Goal: Task Accomplishment & Management: Use online tool/utility

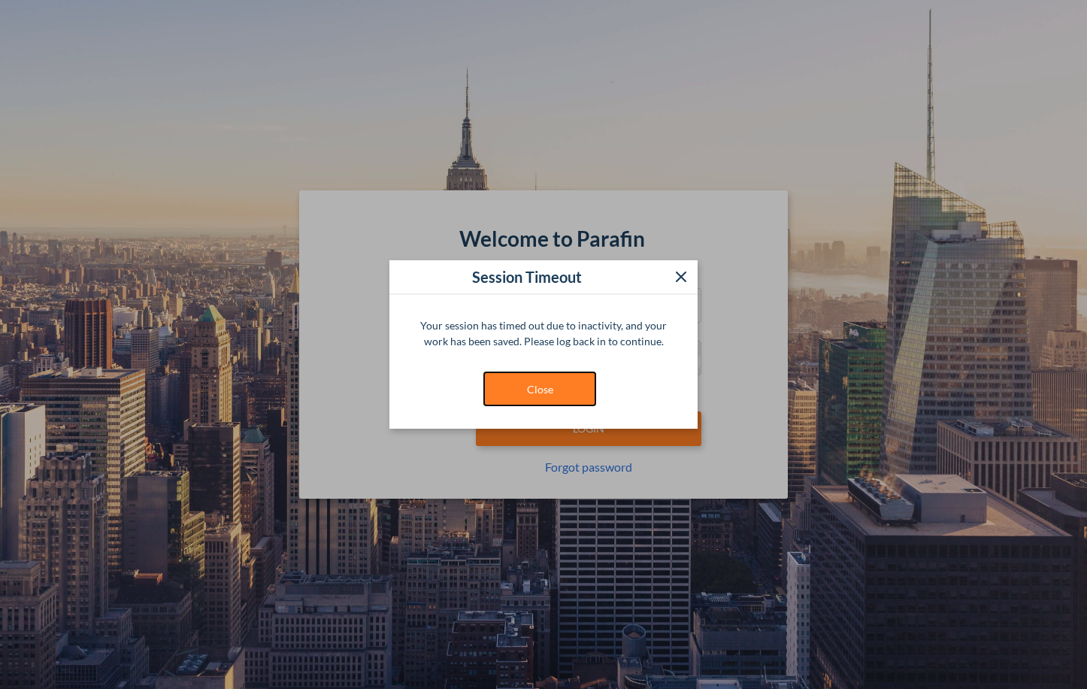
click at [556, 392] on button "Close" at bounding box center [539, 388] width 113 height 35
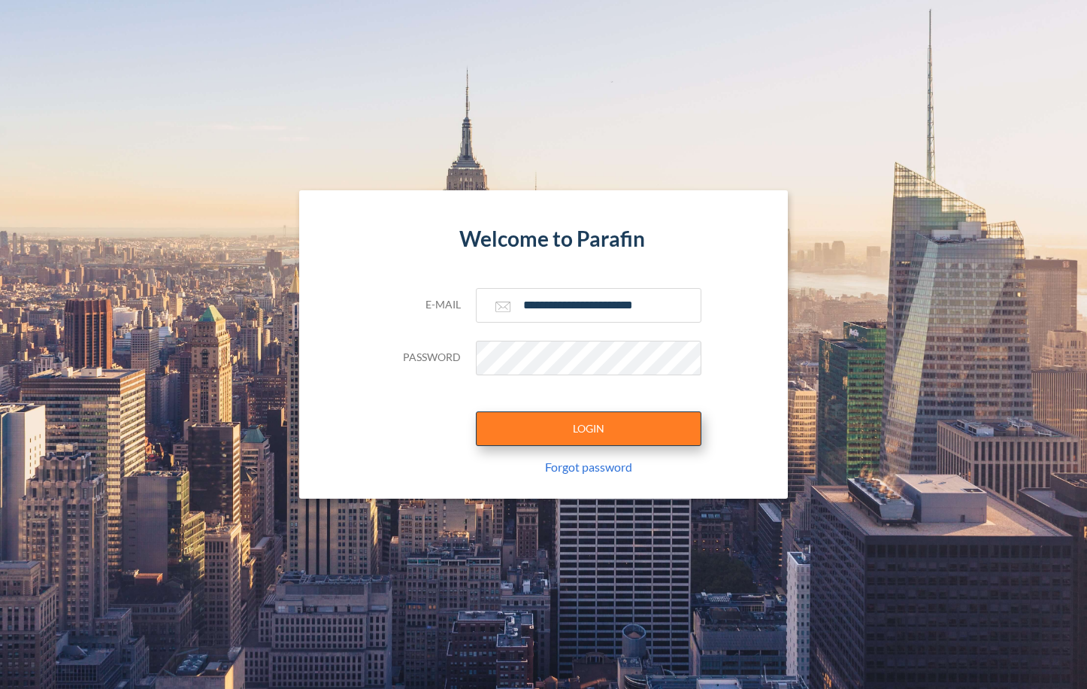
click at [608, 426] on button "LOGIN" at bounding box center [589, 428] width 226 height 35
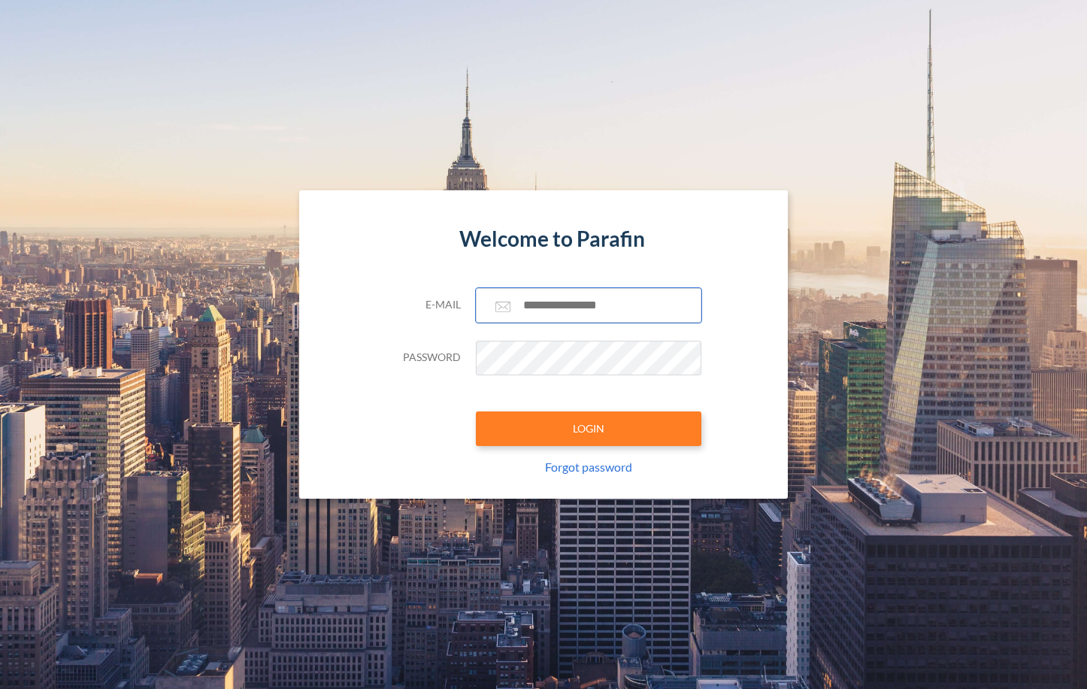
type input "**********"
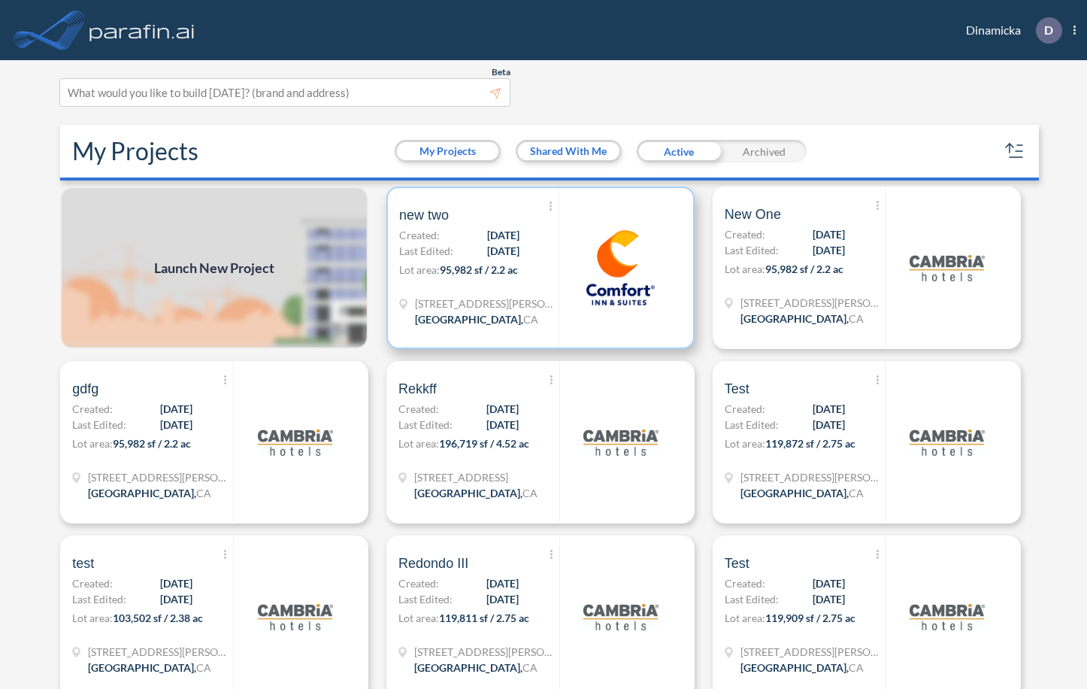
click at [617, 302] on img at bounding box center [620, 267] width 75 height 75
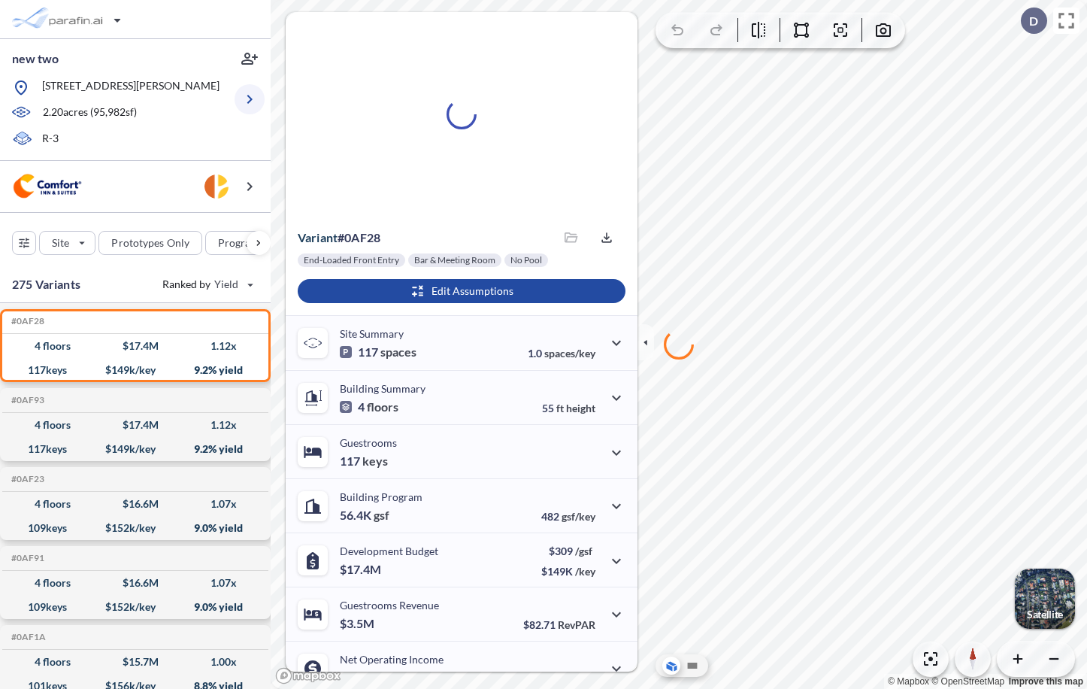
click at [251, 100] on icon "button" at bounding box center [249, 99] width 5 height 9
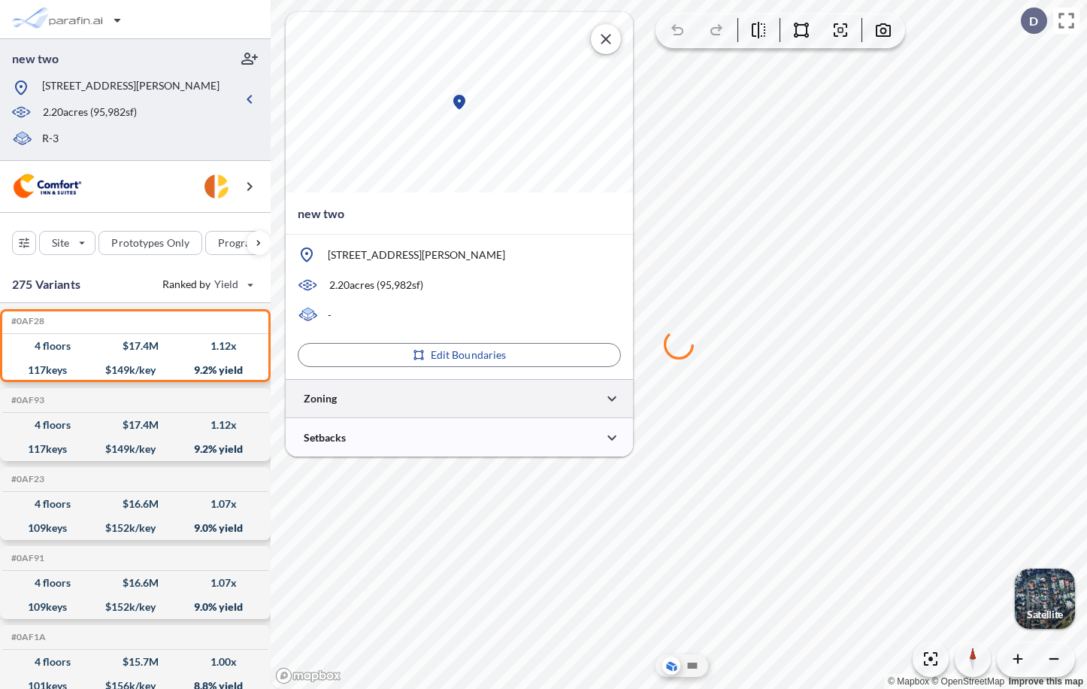
click at [362, 394] on div at bounding box center [459, 398] width 347 height 38
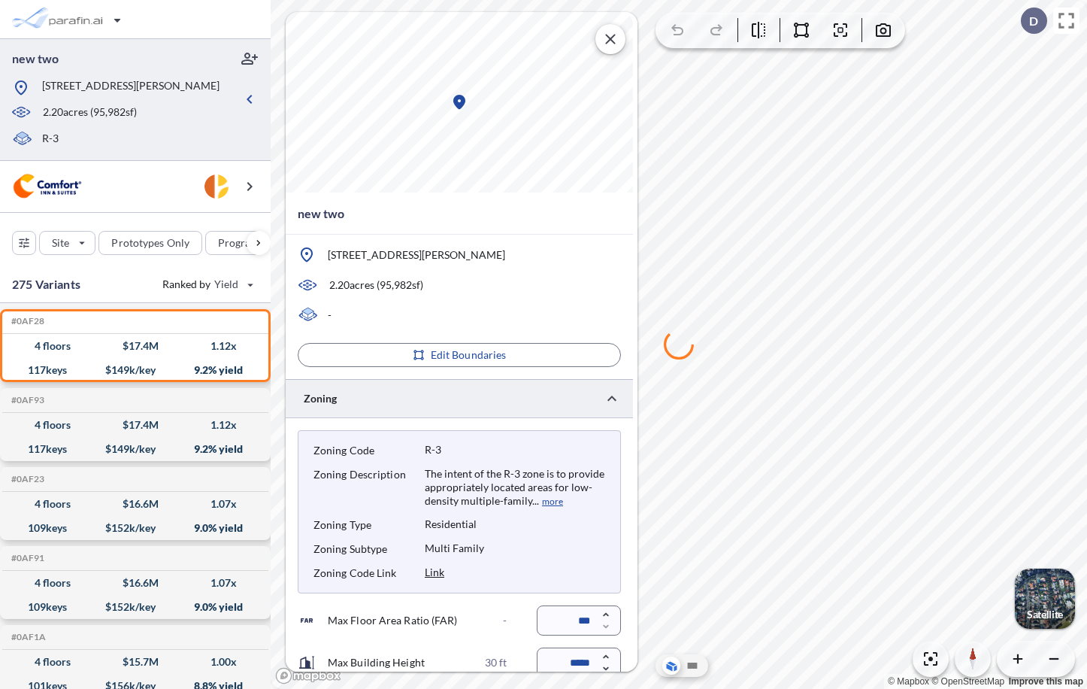
type input "*****"
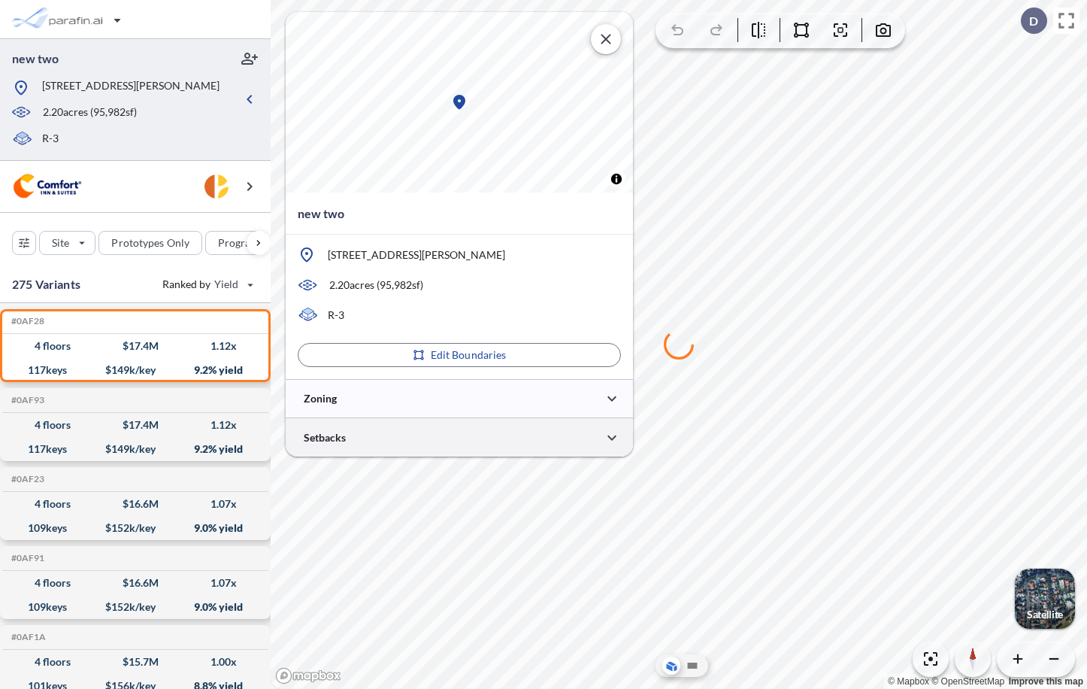
click at [459, 429] on div at bounding box center [459, 437] width 347 height 38
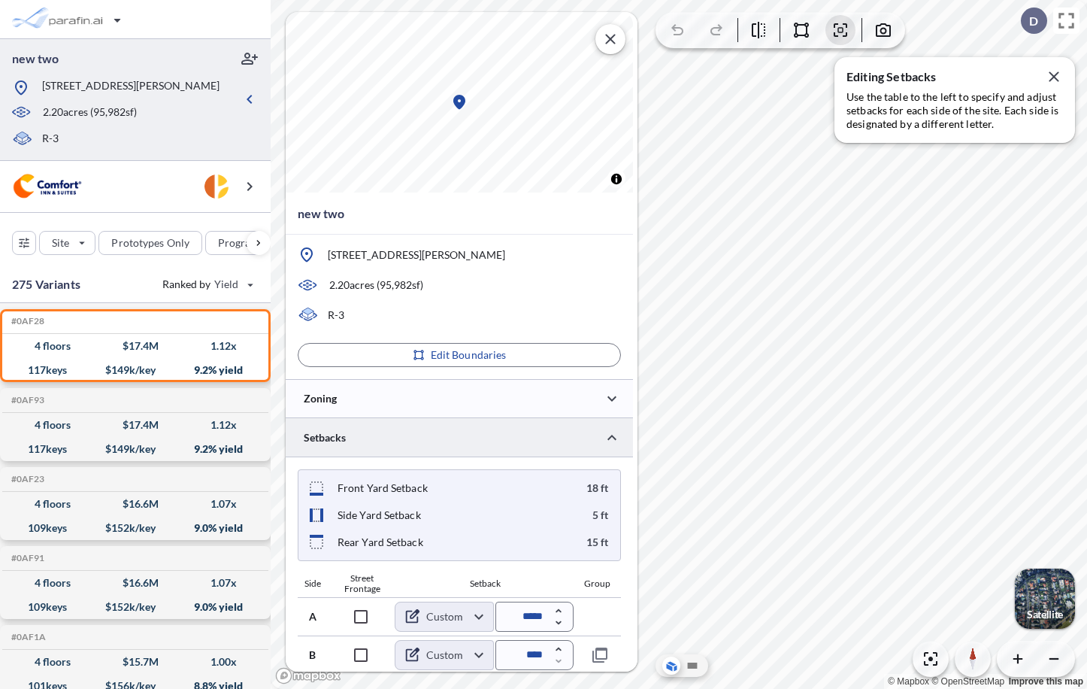
scroll to position [79, 0]
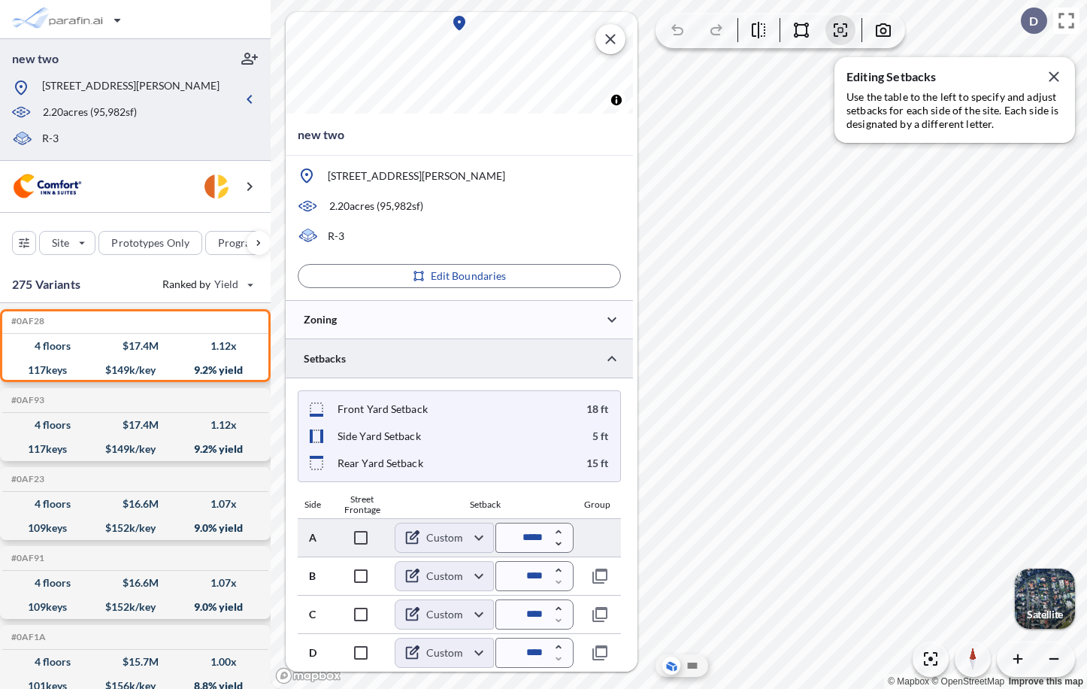
click at [467, 538] on body "new two [STREET_ADDRESS][PERSON_NAME] 2.20 acres ( 95,982 sf) R-3 Site Prototyp…" at bounding box center [543, 344] width 1087 height 689
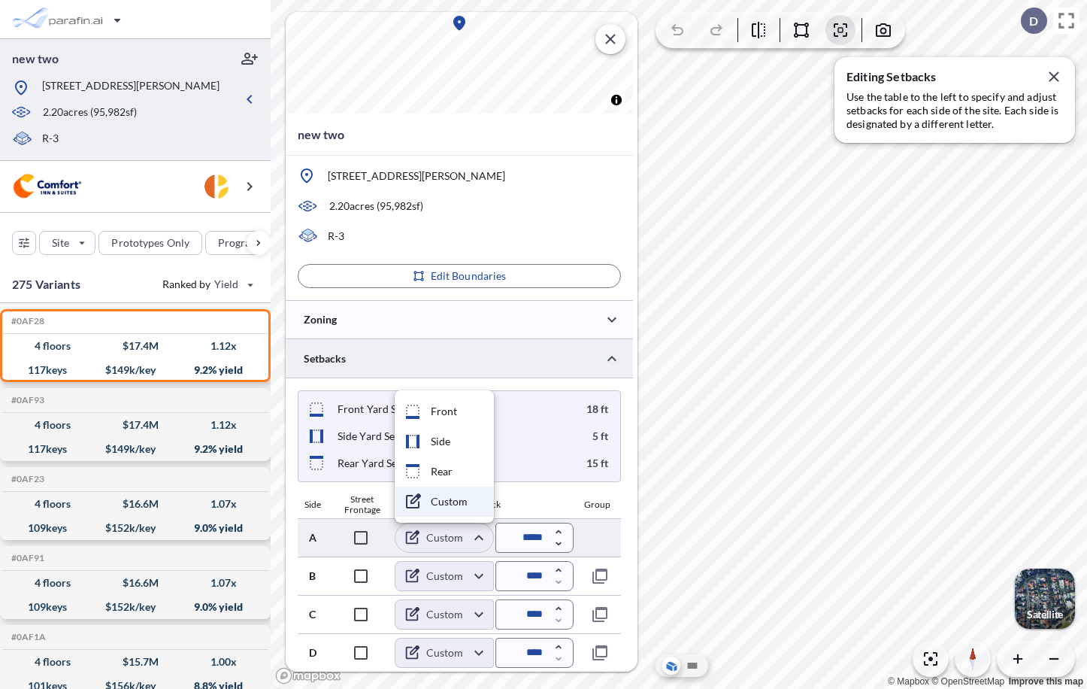
click at [467, 538] on div at bounding box center [543, 344] width 1087 height 689
click at [467, 538] on body "new two [STREET_ADDRESS][PERSON_NAME] 2.20 acres ( 95,982 sf) R-3 Site Prototyp…" at bounding box center [543, 344] width 1087 height 689
click at [467, 538] on div at bounding box center [543, 344] width 1087 height 689
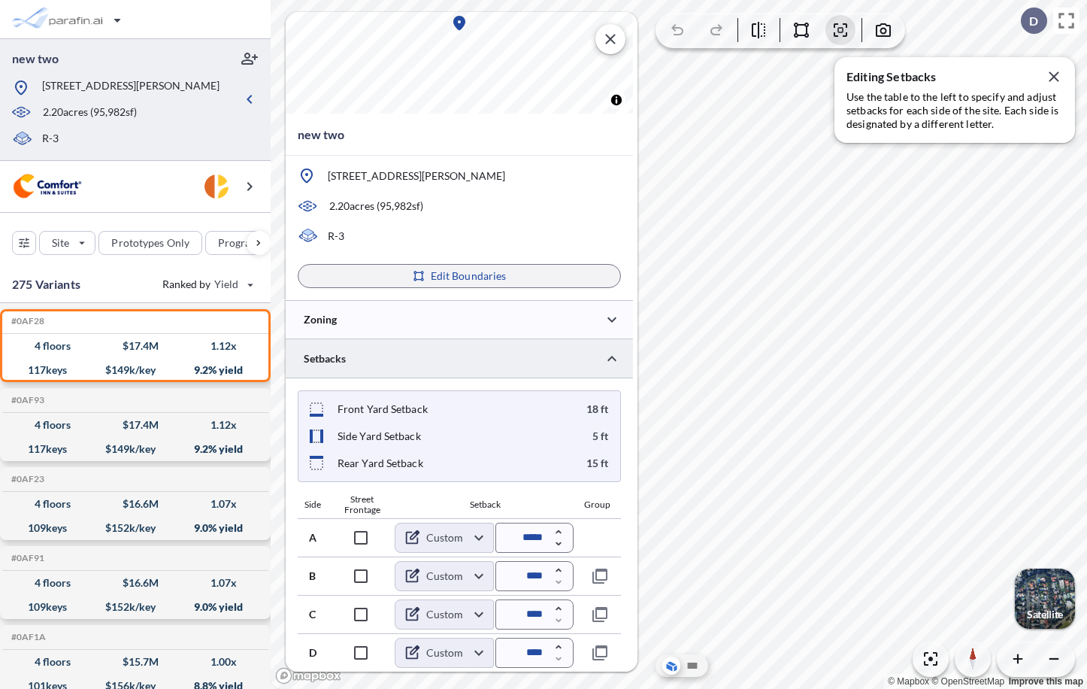
click at [523, 282] on button "Edit Boundaries" at bounding box center [459, 276] width 323 height 24
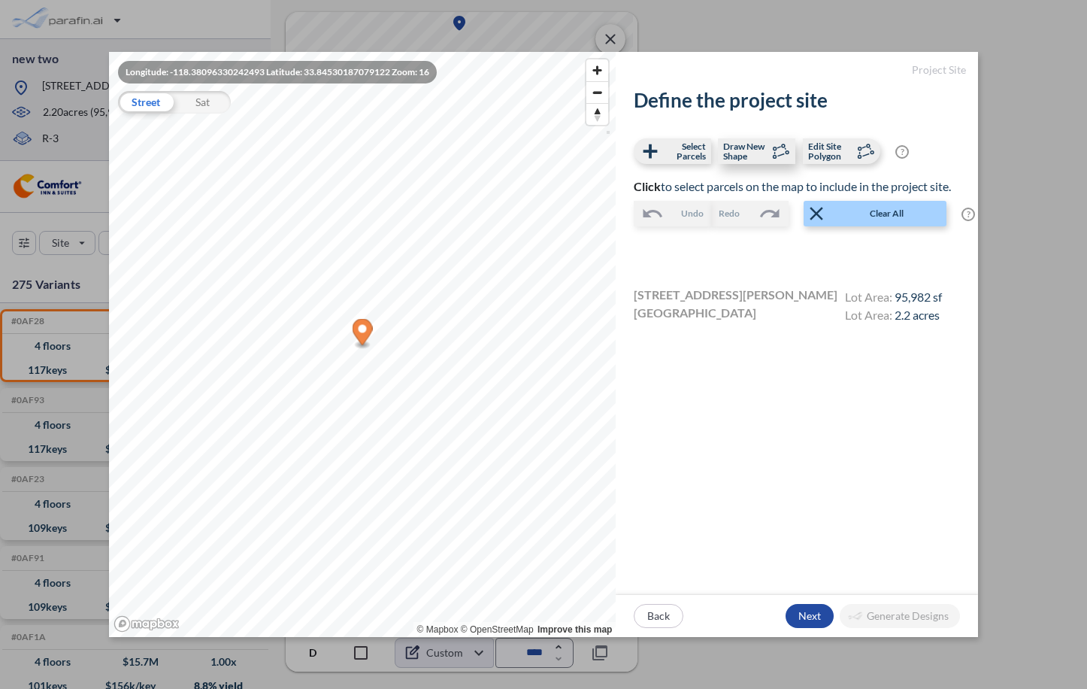
click at [753, 156] on span "Draw New Shape" at bounding box center [745, 151] width 44 height 20
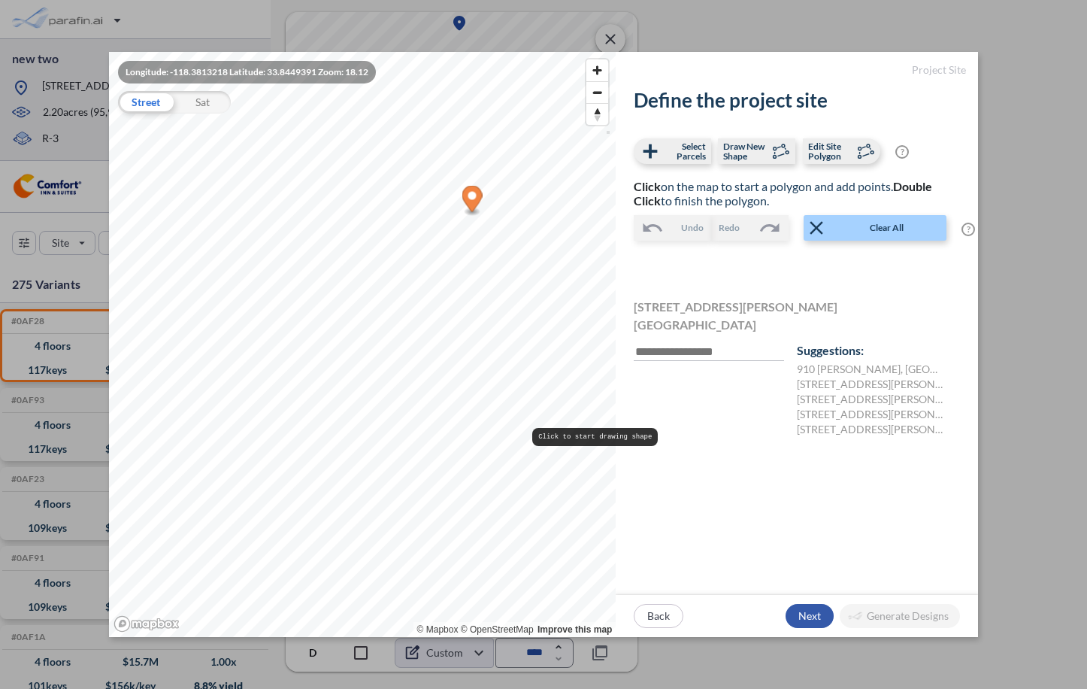
click at [815, 616] on div "button" at bounding box center [810, 616] width 48 height 24
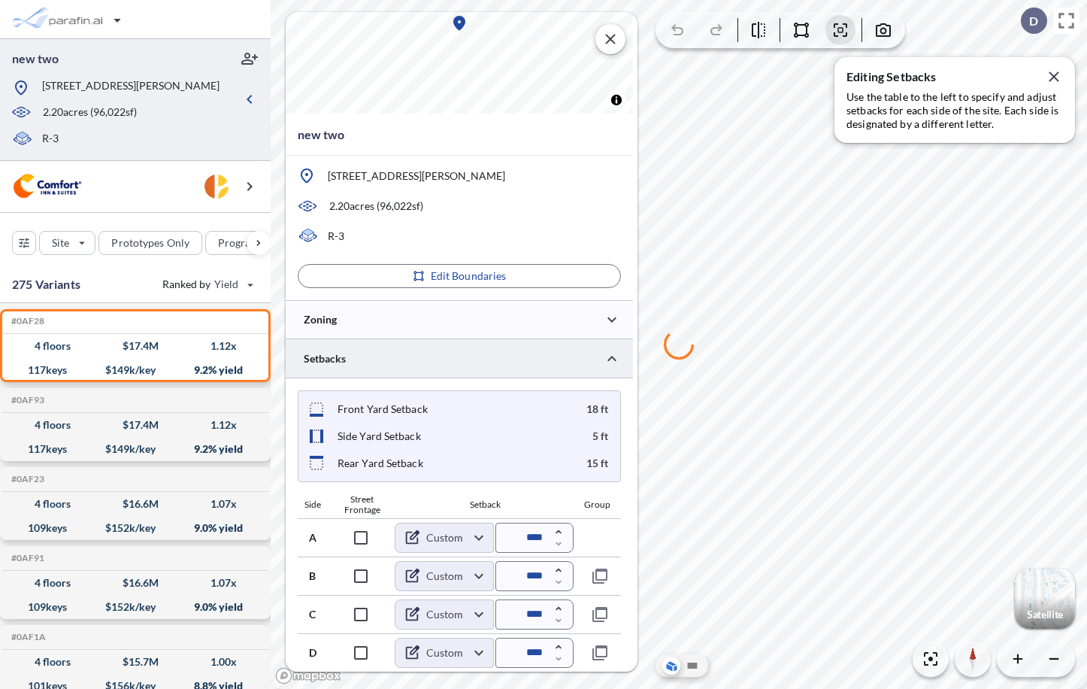
type input "****"
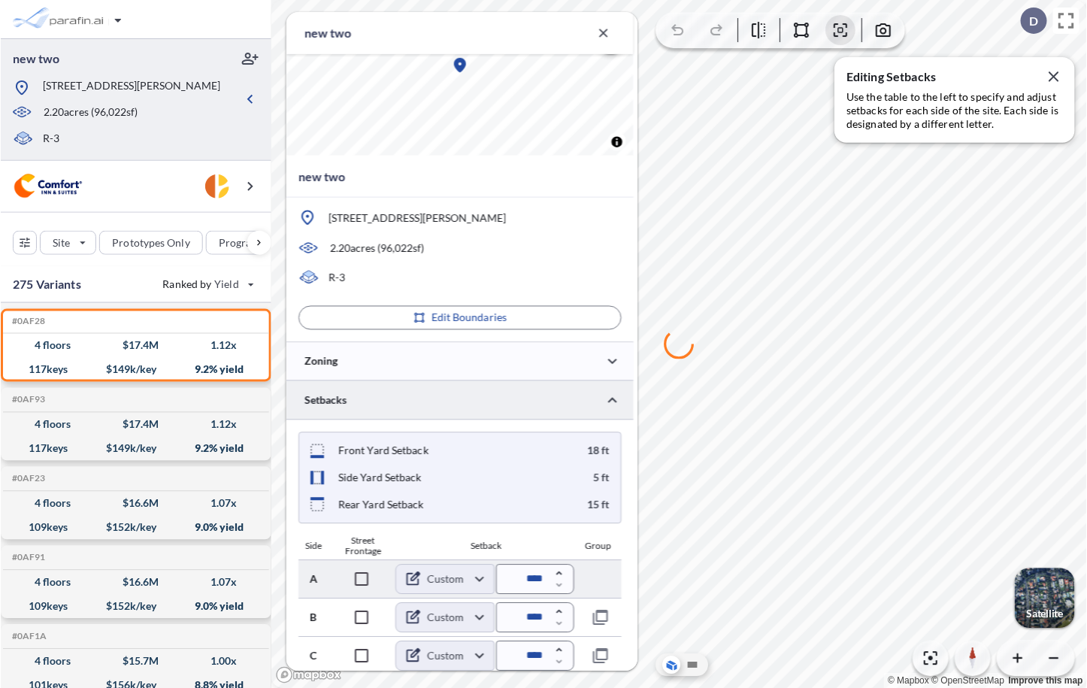
scroll to position [274, 0]
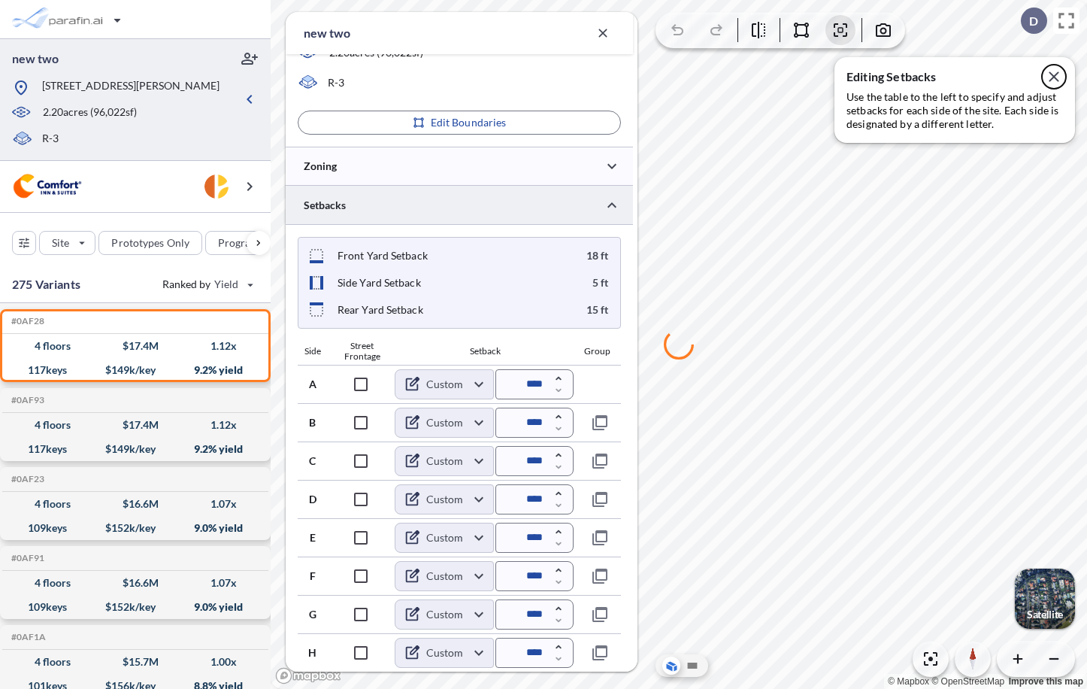
click at [1056, 78] on icon "button" at bounding box center [1054, 76] width 10 height 10
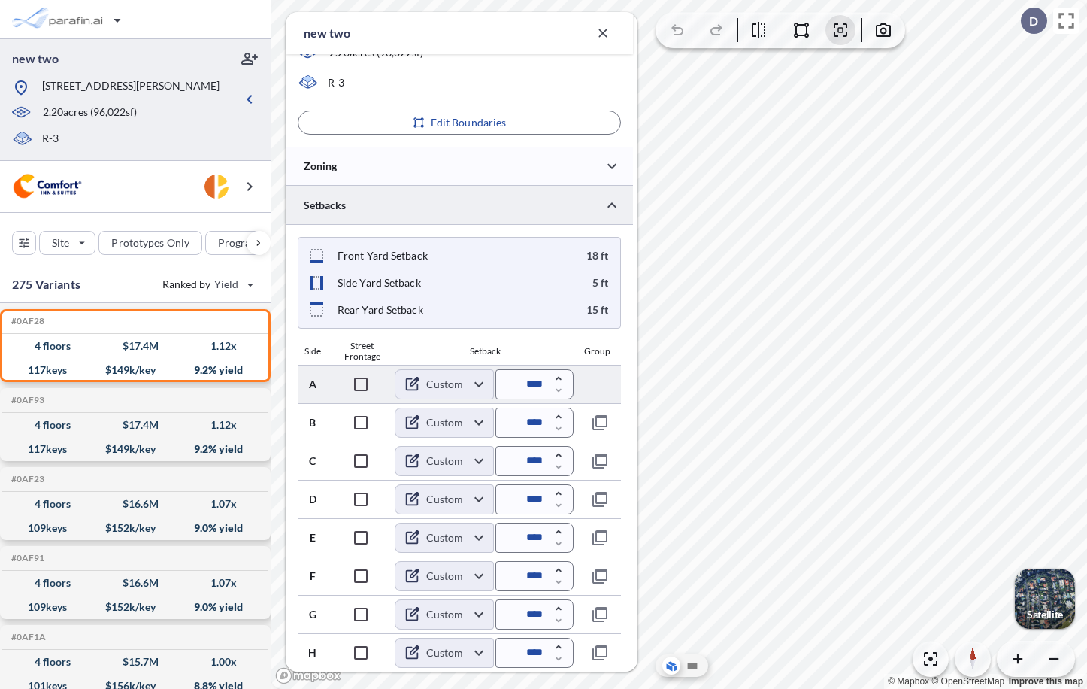
click at [446, 384] on body "new two [STREET_ADDRESS][PERSON_NAME] 2.20 acres ( 96,022 sf) R-3 Site Prototyp…" at bounding box center [543, 344] width 1087 height 689
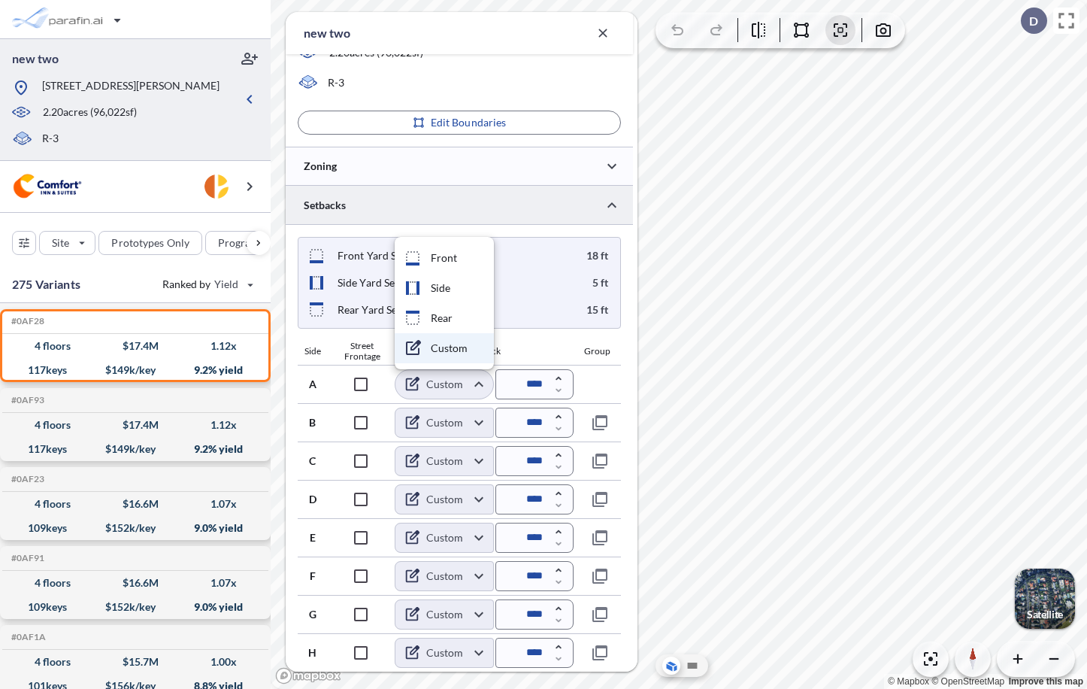
click at [470, 538] on div at bounding box center [543, 344] width 1087 height 689
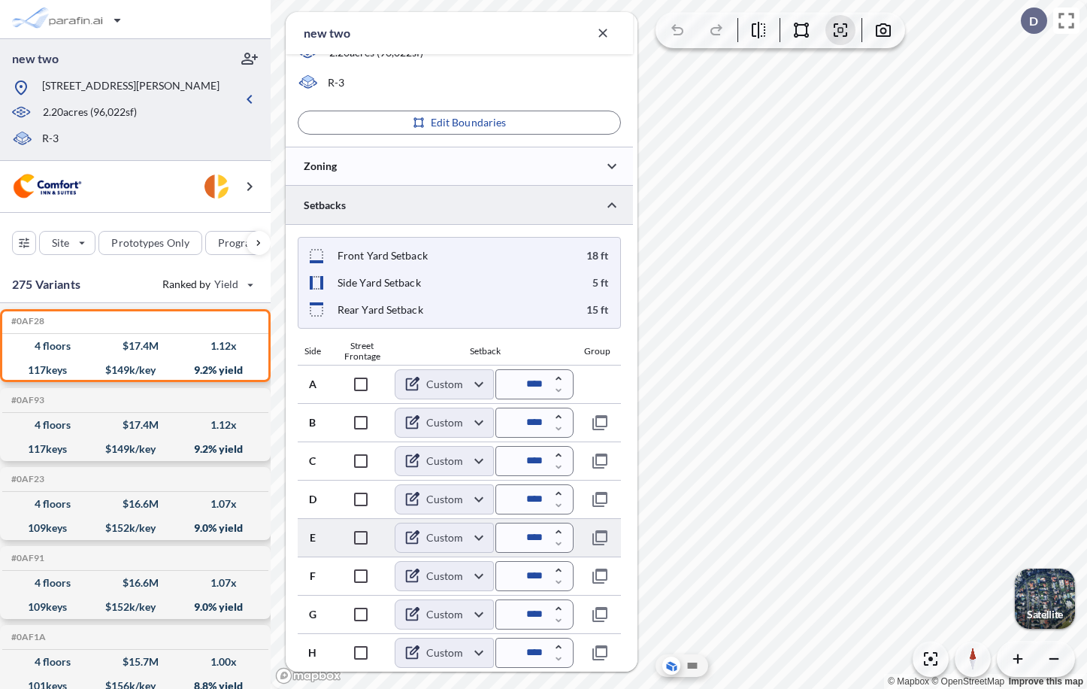
click at [459, 538] on body "new two [STREET_ADDRESS][PERSON_NAME] 2.20 acres ( 96,022 sf) R-3 Site Prototyp…" at bounding box center [543, 344] width 1087 height 689
click at [459, 538] on div at bounding box center [543, 344] width 1087 height 689
click at [459, 538] on body "new two [STREET_ADDRESS][PERSON_NAME] 2.20 acres ( 96,022 sf) R-3 Site Prototyp…" at bounding box center [543, 344] width 1087 height 689
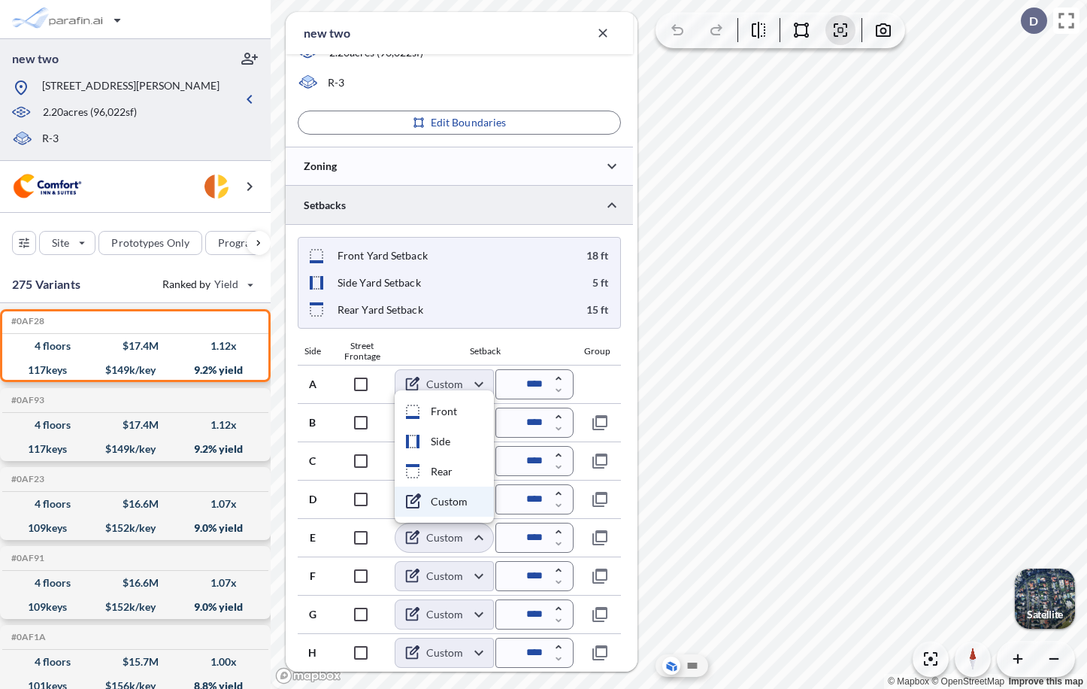
click at [259, 269] on div at bounding box center [543, 344] width 1087 height 689
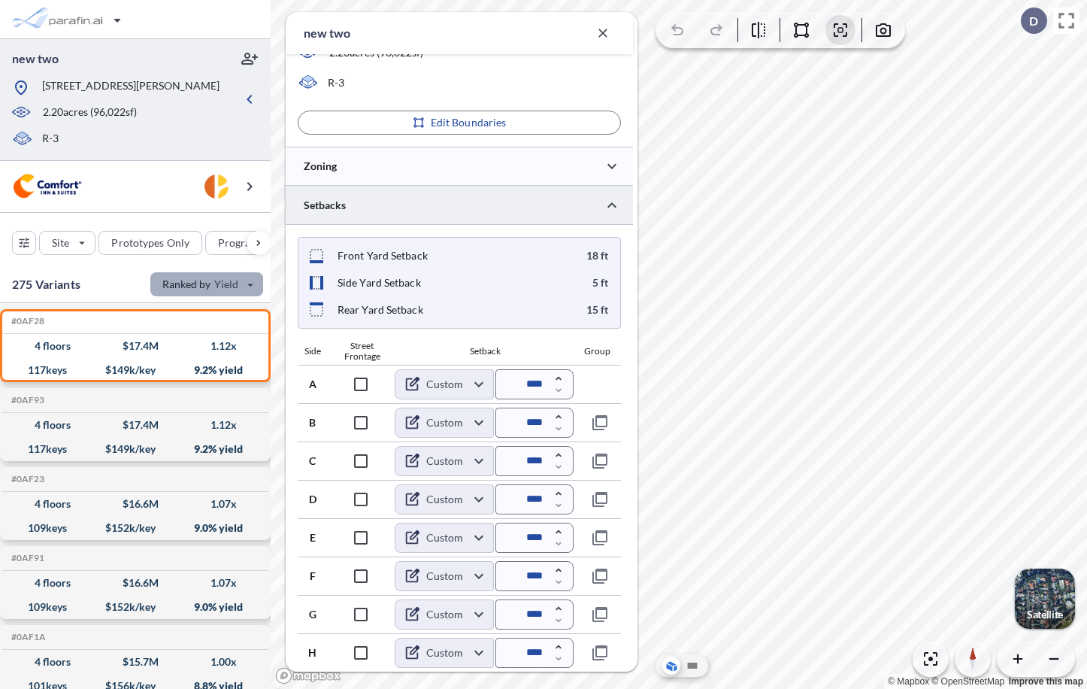
click at [225, 291] on div "button" at bounding box center [206, 284] width 113 height 24
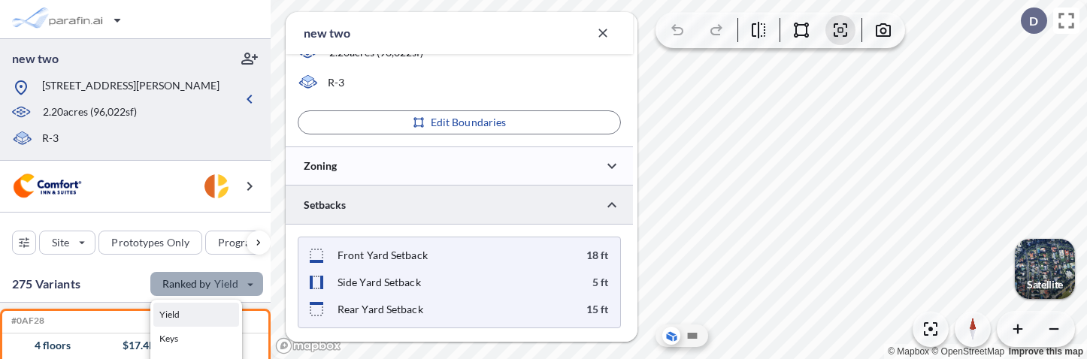
click at [217, 288] on div "button" at bounding box center [206, 284] width 113 height 24
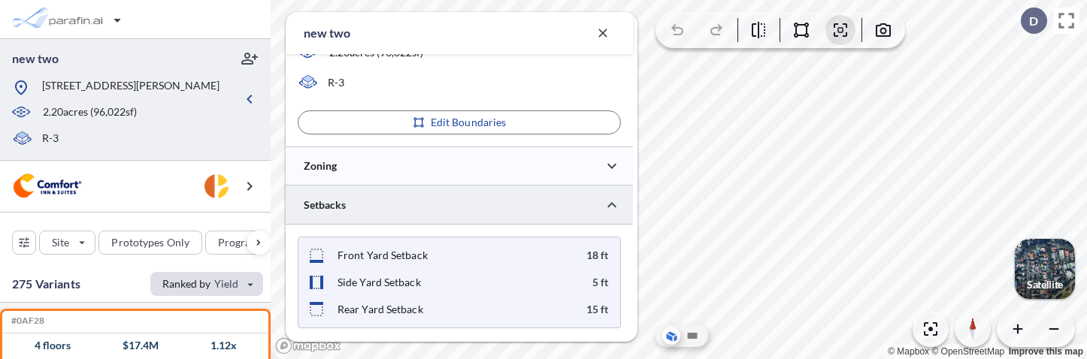
click at [217, 288] on div "button" at bounding box center [206, 284] width 113 height 24
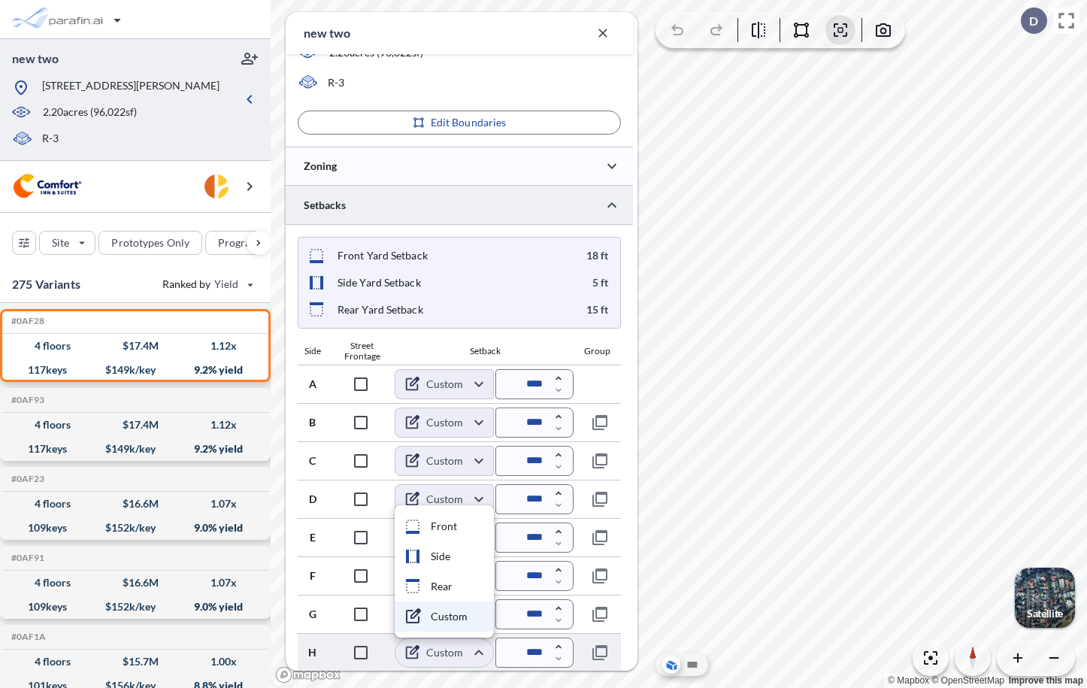
click at [455, 651] on body "new two [STREET_ADDRESS][PERSON_NAME] 2.20 acres ( 96,022 sf) R-3 Site Prototyp…" at bounding box center [543, 344] width 1087 height 688
click at [448, 387] on div at bounding box center [543, 344] width 1087 height 688
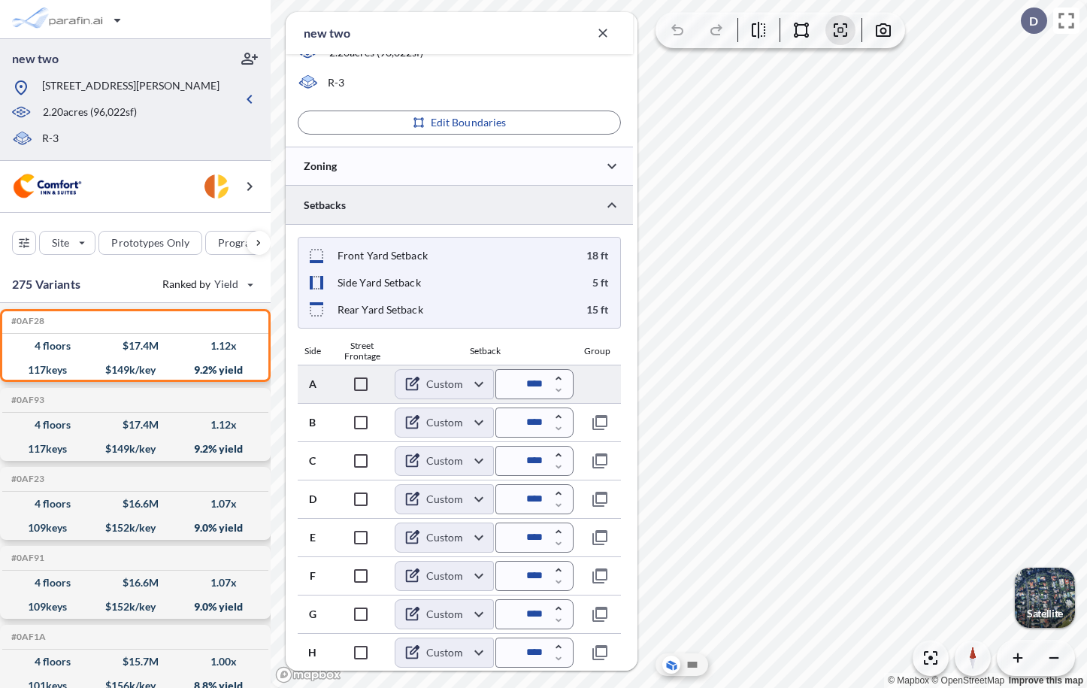
click at [450, 389] on body "new two [STREET_ADDRESS][PERSON_NAME] 2.20 acres ( 96,022 sf) R-3 Site Prototyp…" at bounding box center [543, 344] width 1087 height 688
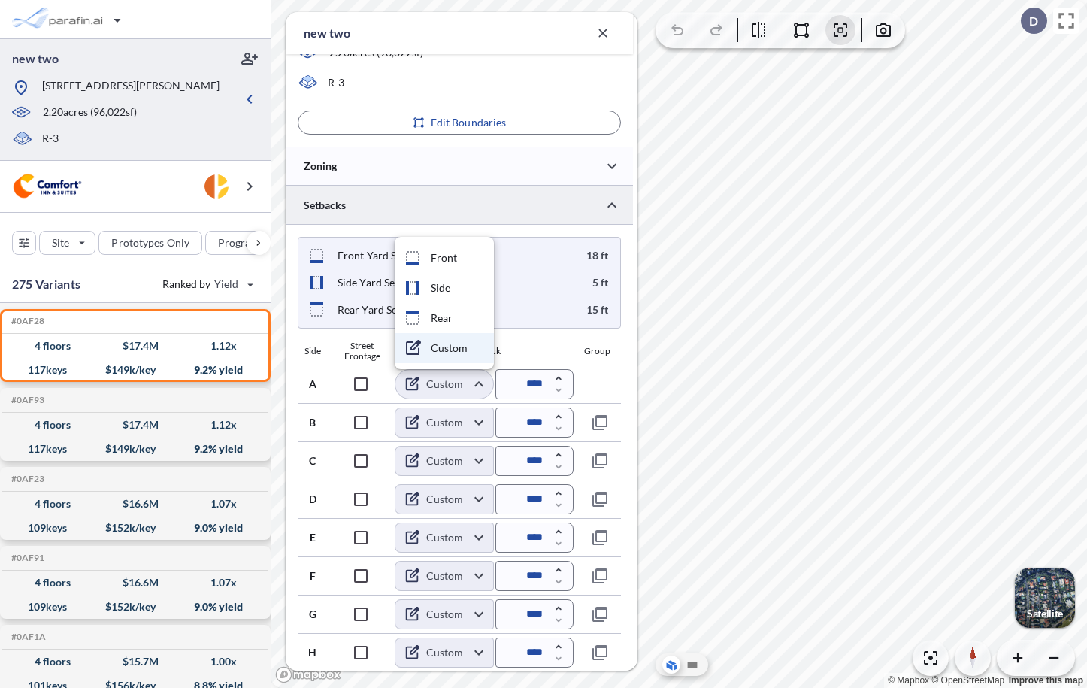
click at [535, 344] on div at bounding box center [543, 344] width 1087 height 688
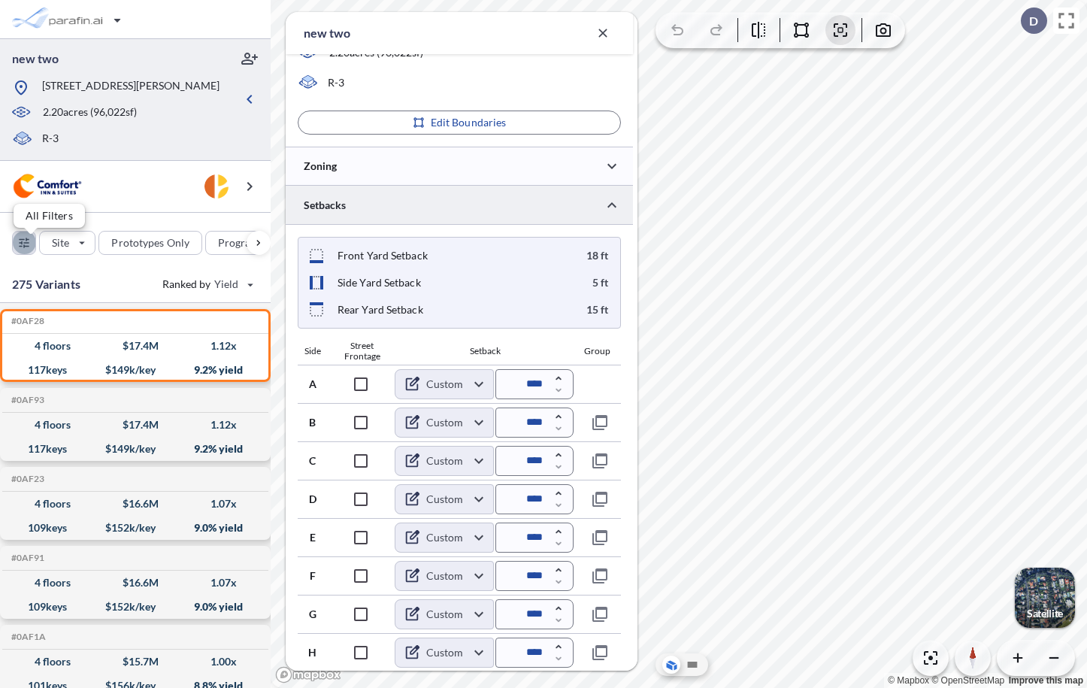
click at [17, 244] on div "button" at bounding box center [24, 243] width 23 height 23
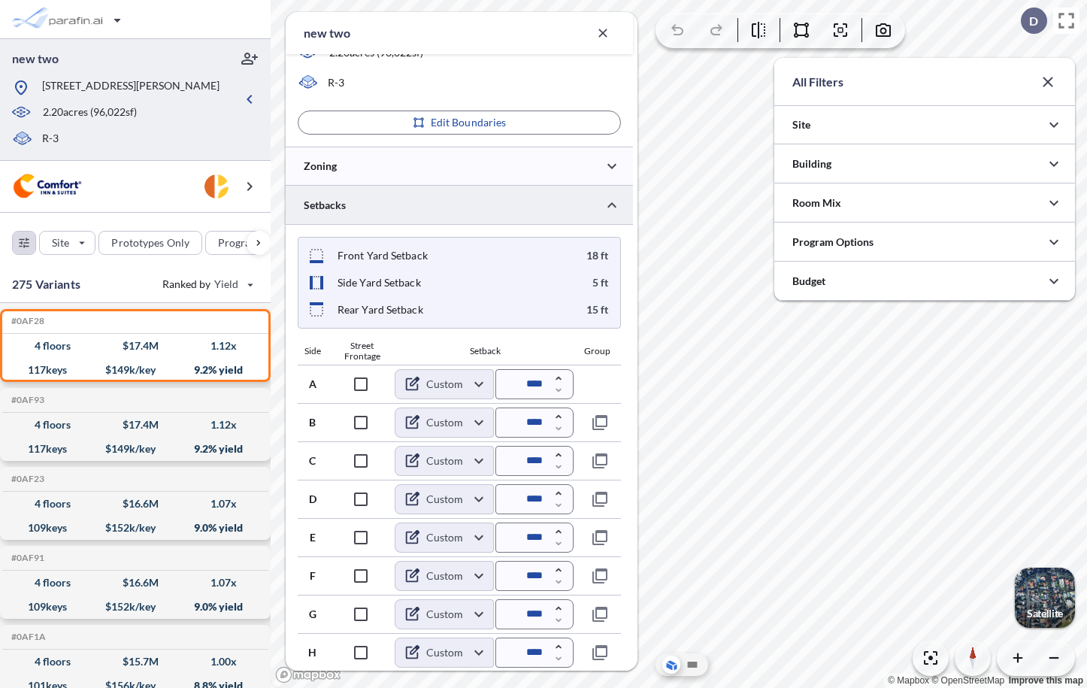
scroll to position [751938, 751637]
click at [829, 249] on div at bounding box center [924, 242] width 301 height 38
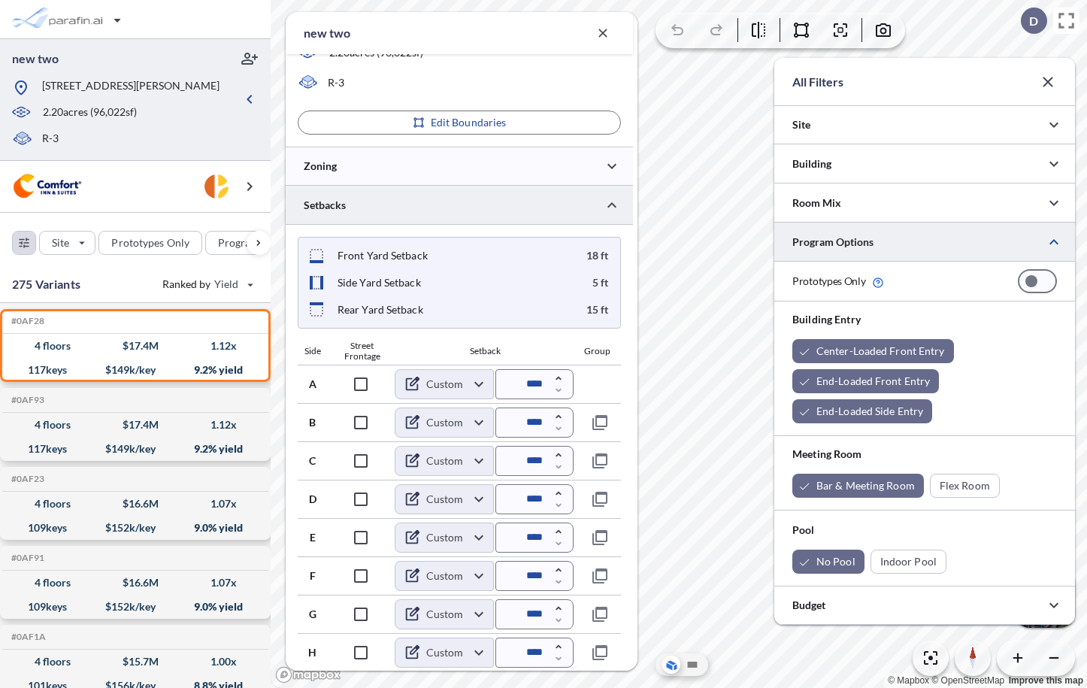
click at [829, 249] on div at bounding box center [924, 242] width 301 height 38
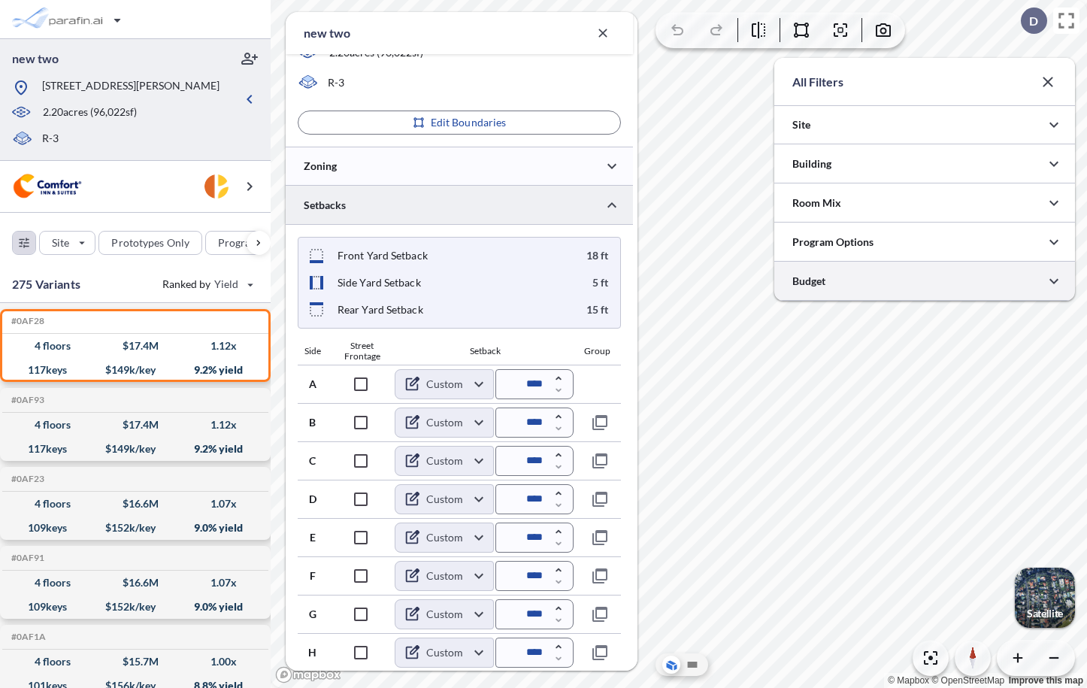
click at [862, 281] on div at bounding box center [924, 281] width 301 height 38
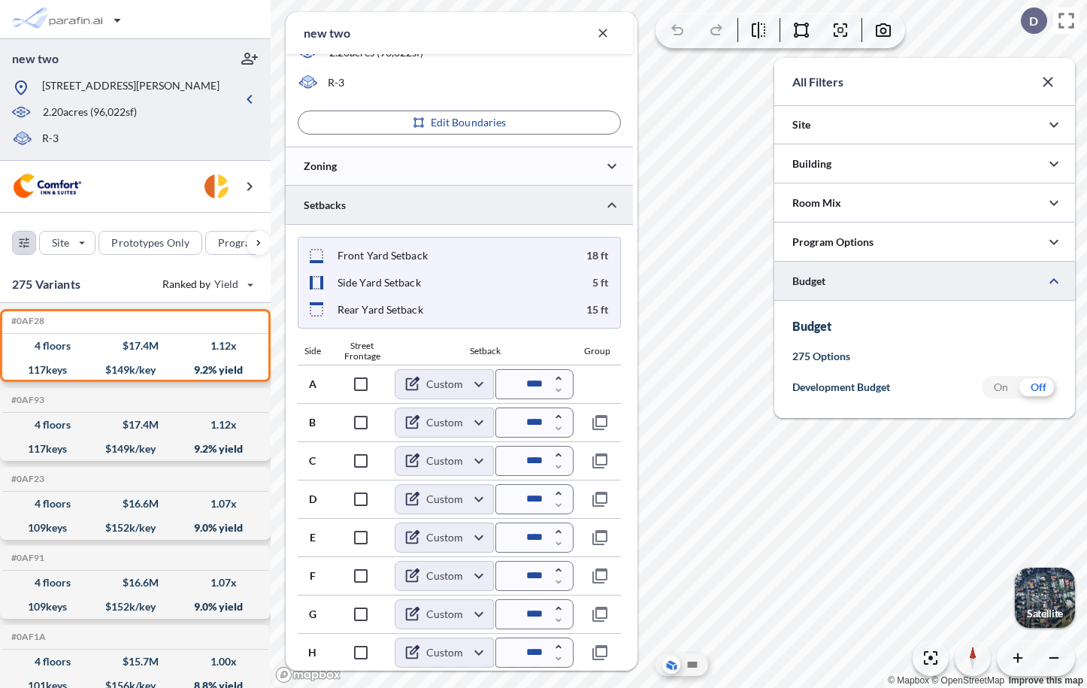
click at [862, 281] on div at bounding box center [924, 281] width 301 height 38
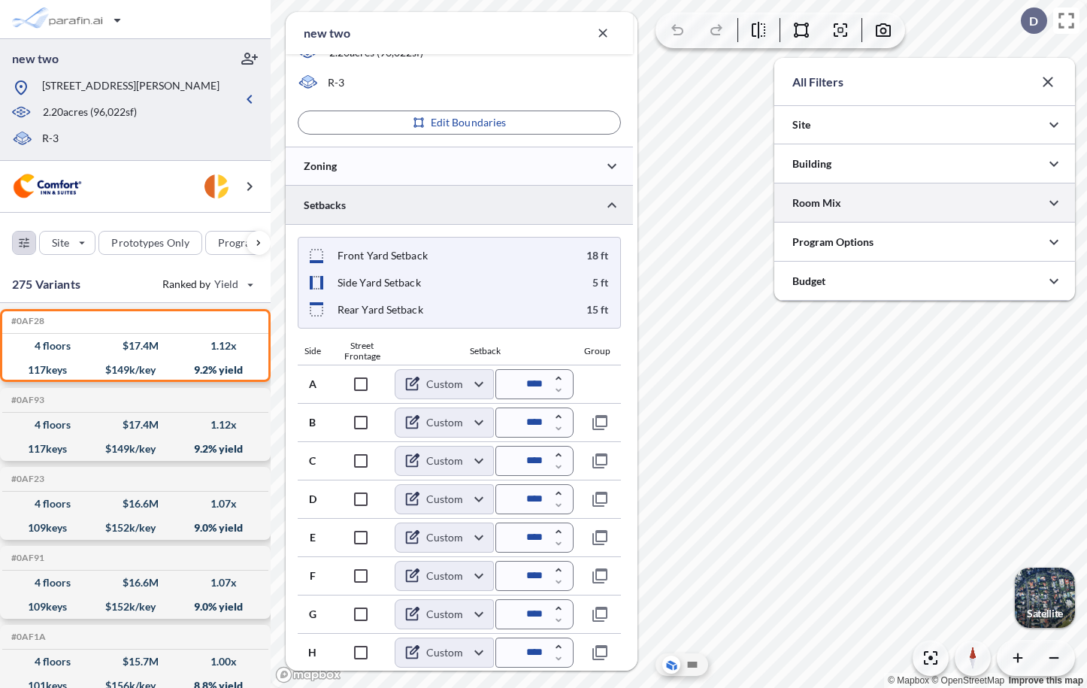
click at [850, 205] on div at bounding box center [924, 202] width 301 height 38
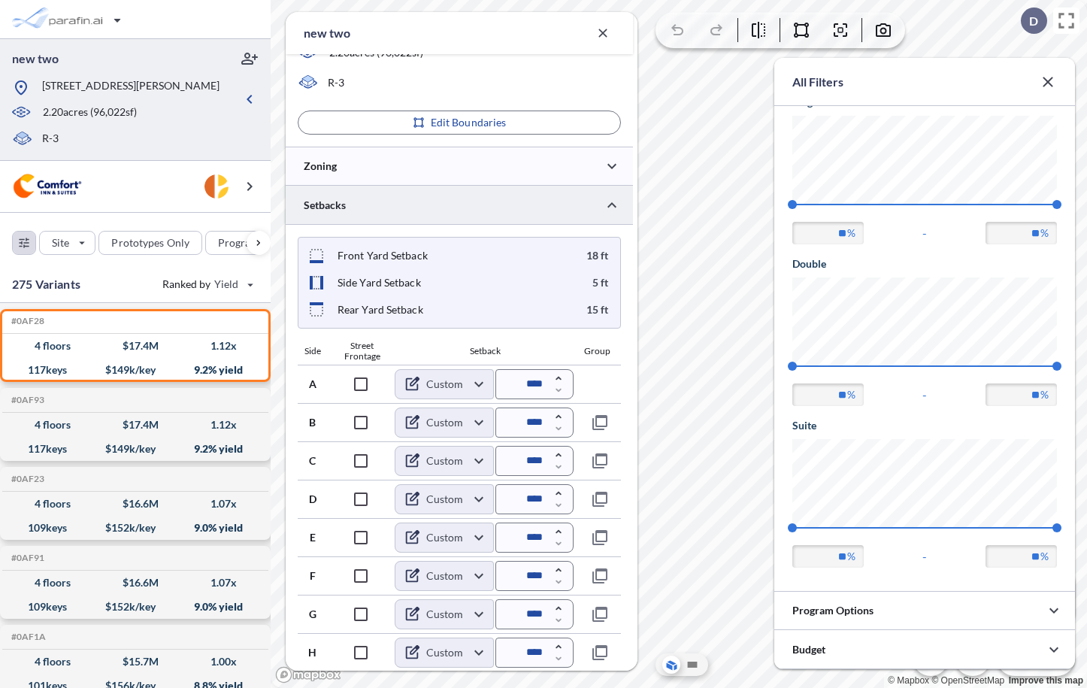
scroll to position [0, 0]
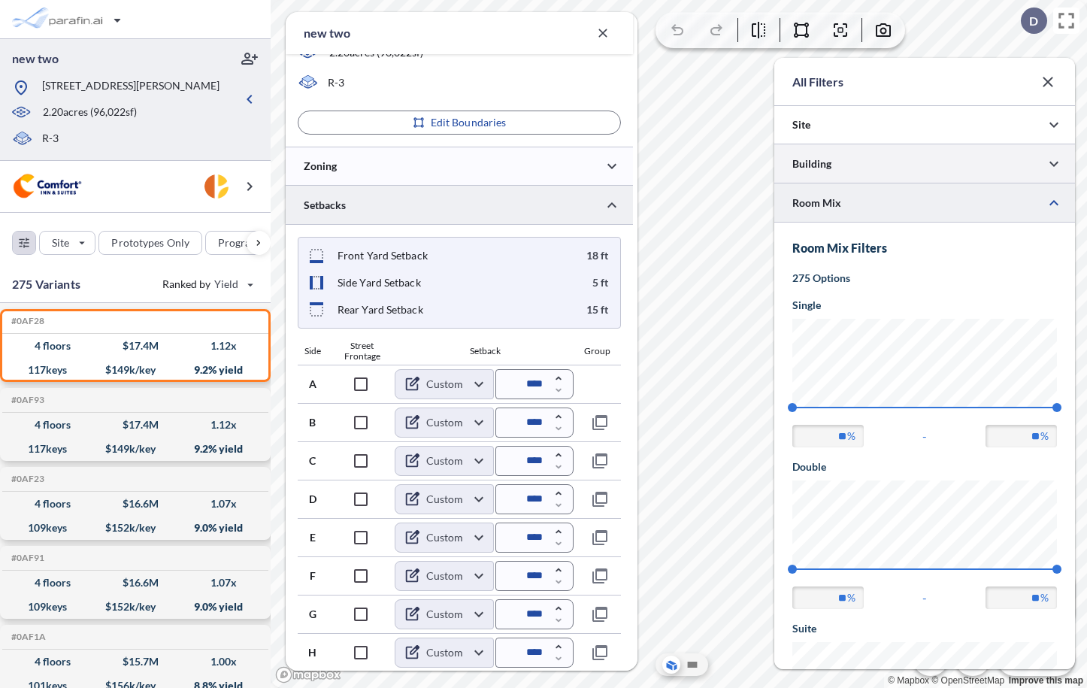
click at [825, 160] on div at bounding box center [924, 163] width 301 height 38
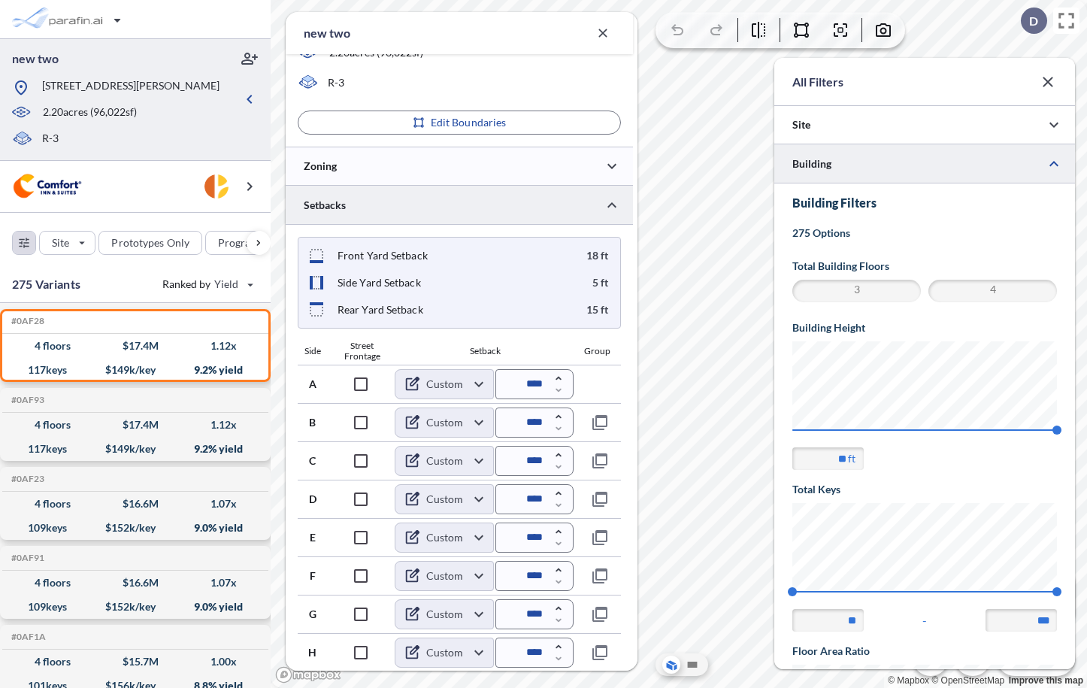
scroll to position [751307, 751637]
click at [1049, 80] on icon "button" at bounding box center [1048, 82] width 10 height 10
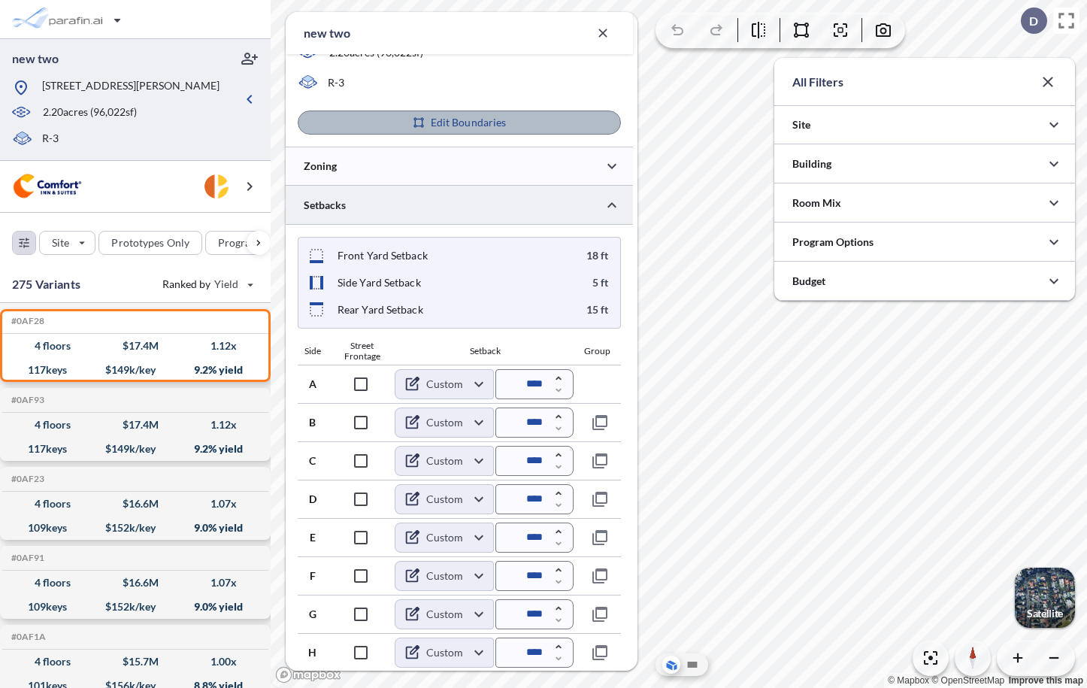
click at [514, 119] on button "Edit Boundaries" at bounding box center [459, 123] width 323 height 24
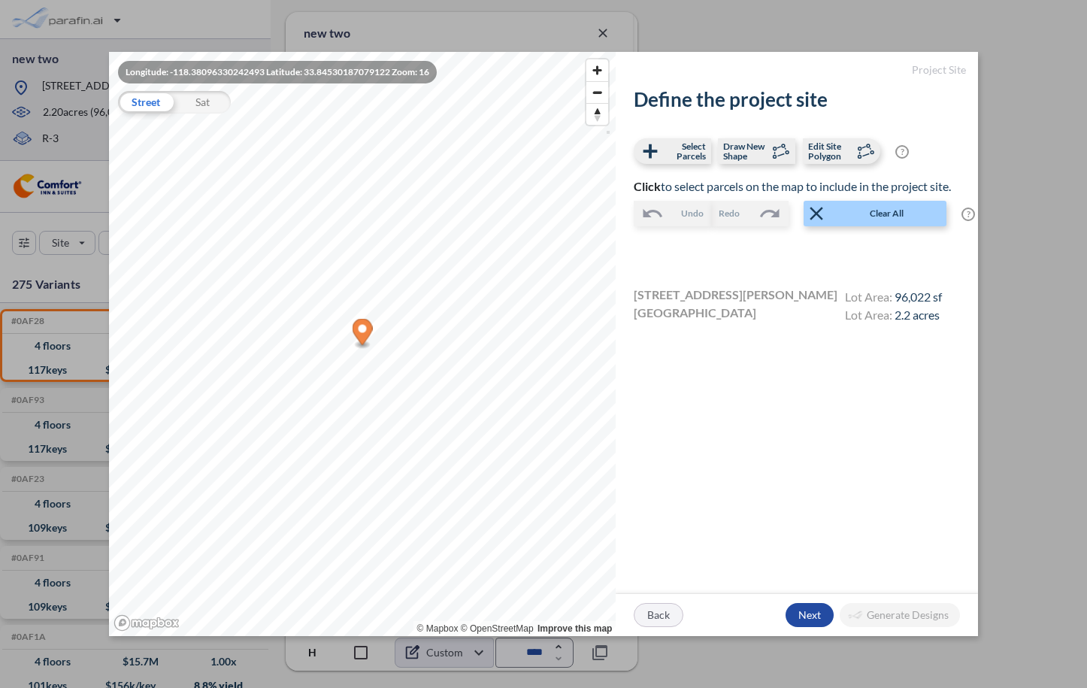
click at [665, 616] on div "button" at bounding box center [659, 615] width 48 height 23
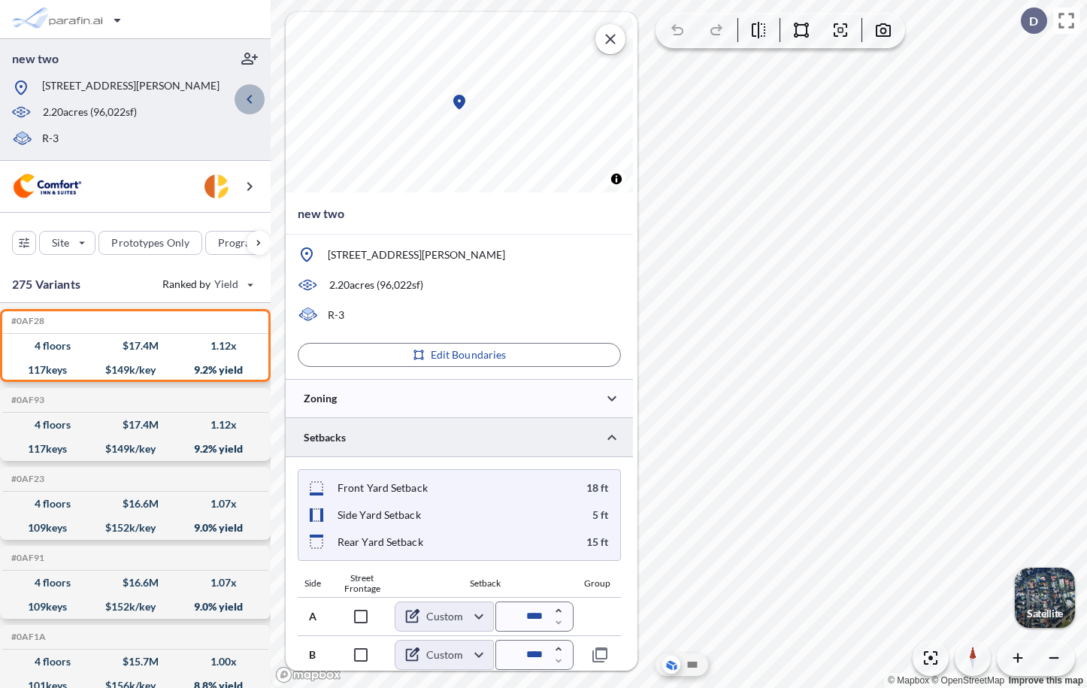
click at [250, 98] on icon "button" at bounding box center [249, 99] width 5 height 9
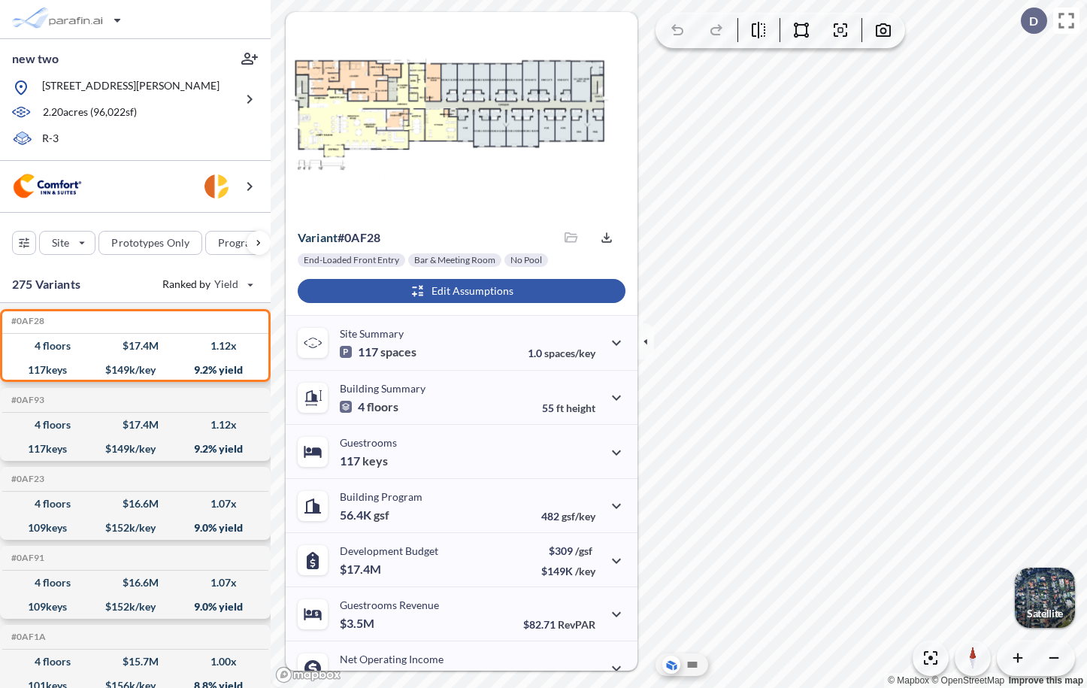
click at [423, 292] on div "button" at bounding box center [462, 291] width 328 height 24
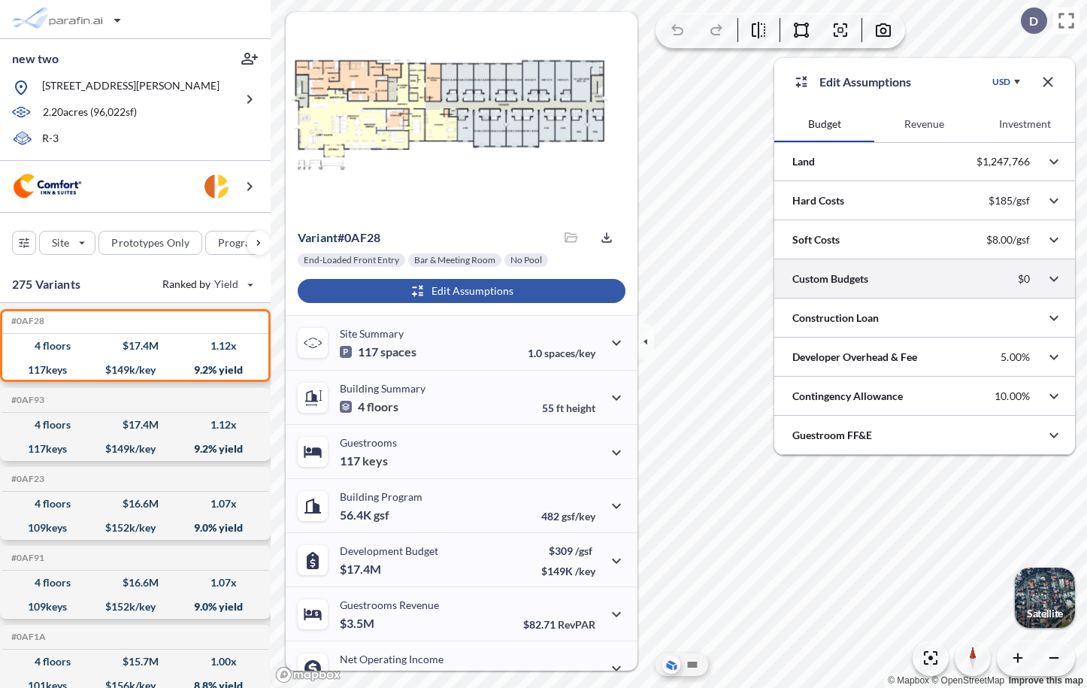
click at [852, 284] on div at bounding box center [924, 278] width 301 height 38
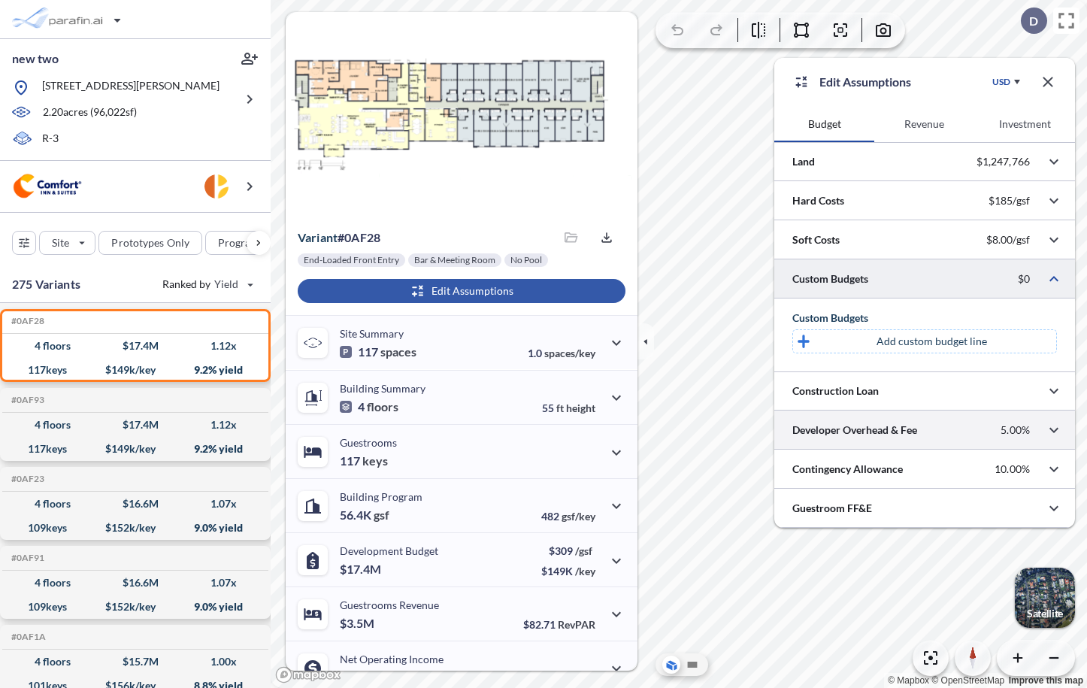
click at [850, 435] on div at bounding box center [924, 430] width 301 height 38
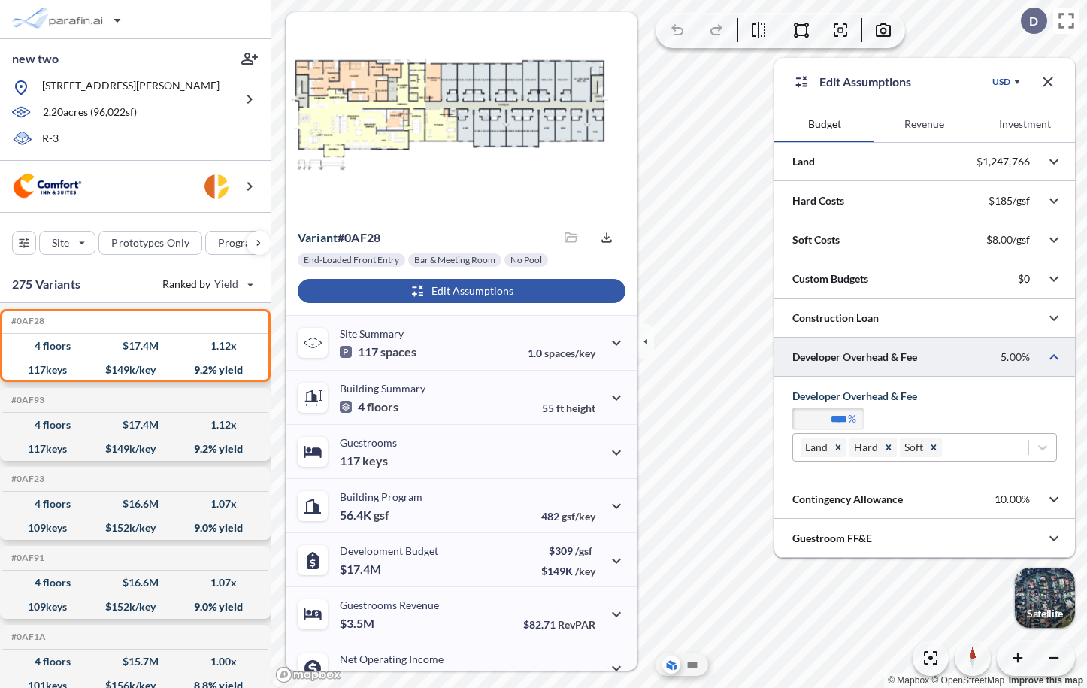
click at [994, 449] on div "Land Hard Soft" at bounding box center [910, 448] width 235 height 26
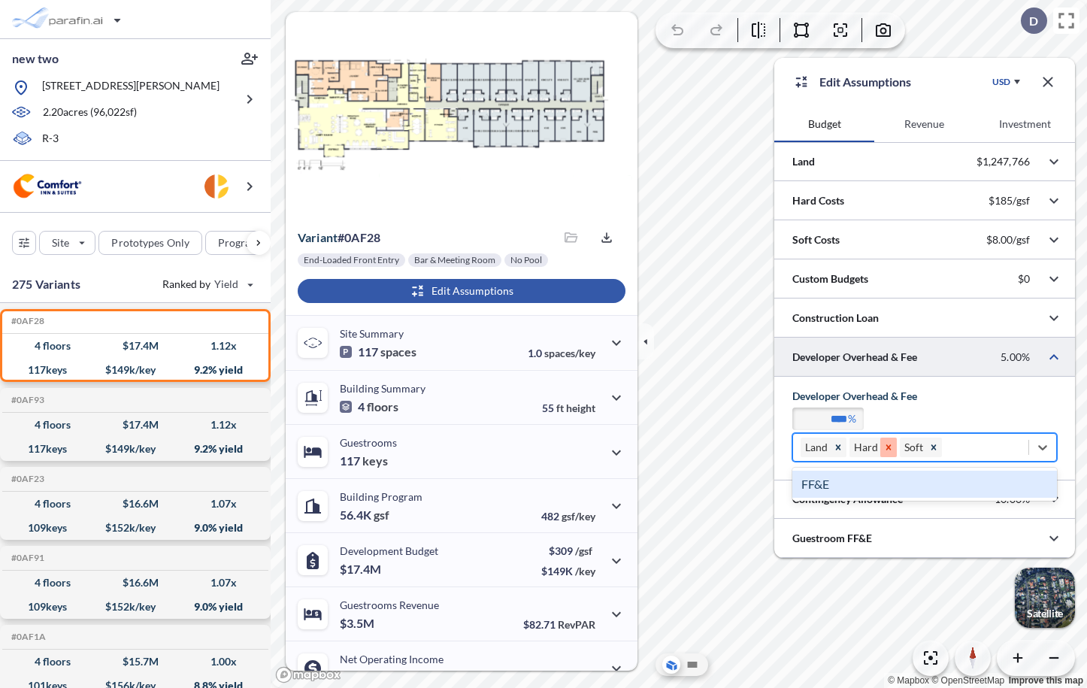
click at [887, 448] on icon "Remove Hard" at bounding box center [889, 447] width 11 height 11
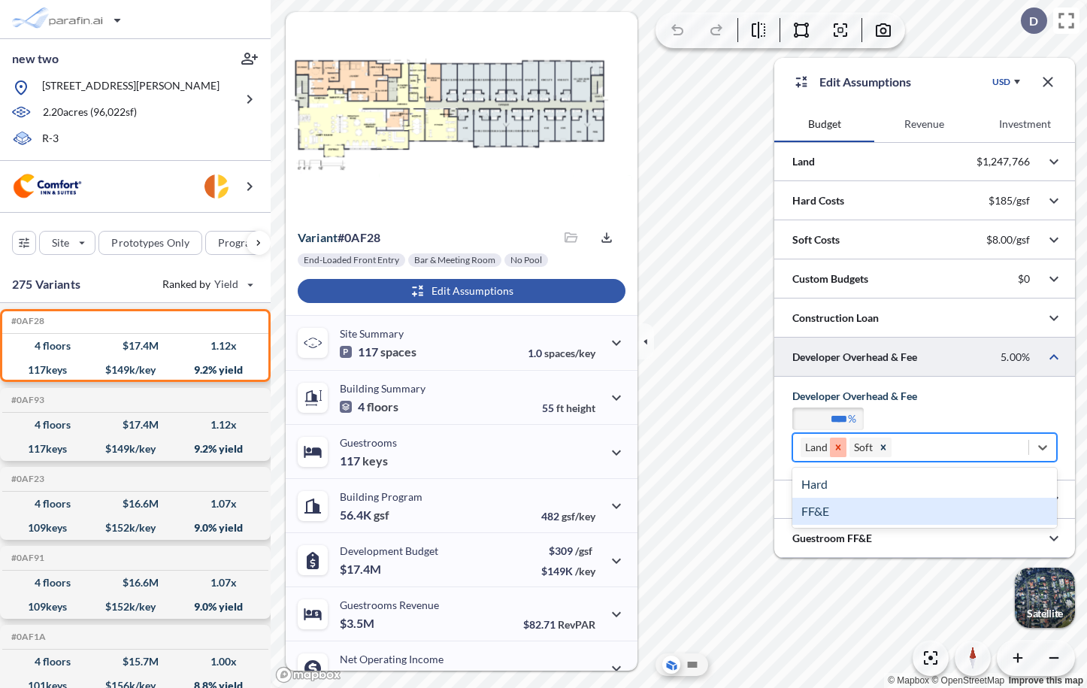
click at [840, 447] on icon "Remove Land" at bounding box center [838, 447] width 11 height 11
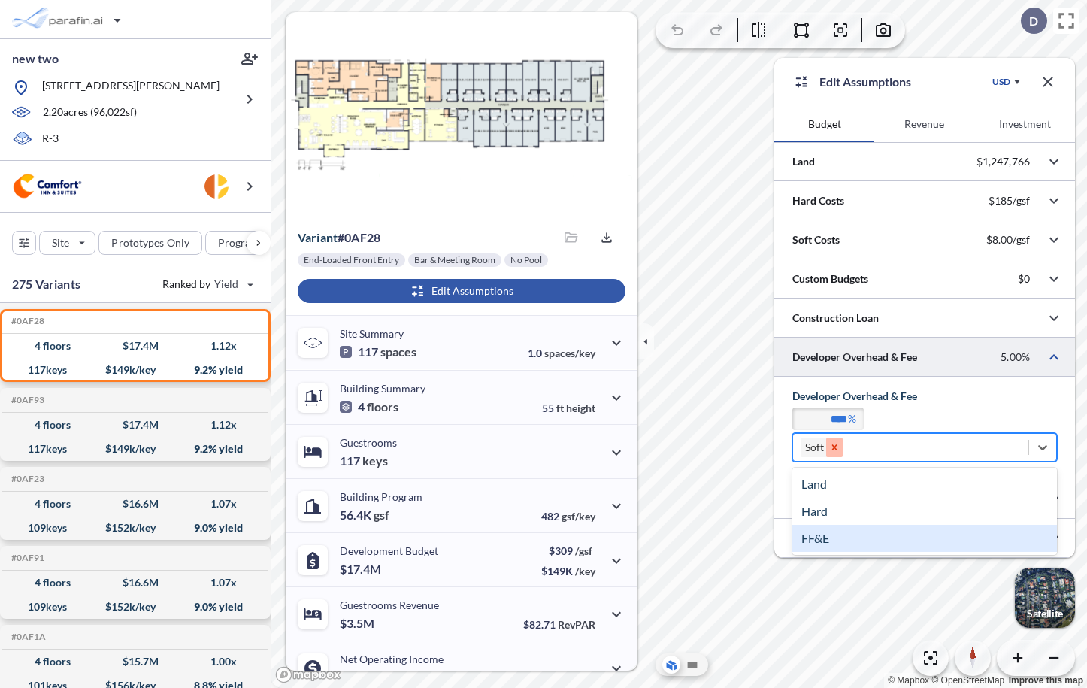
click at [836, 447] on icon "Remove Soft" at bounding box center [834, 447] width 11 height 11
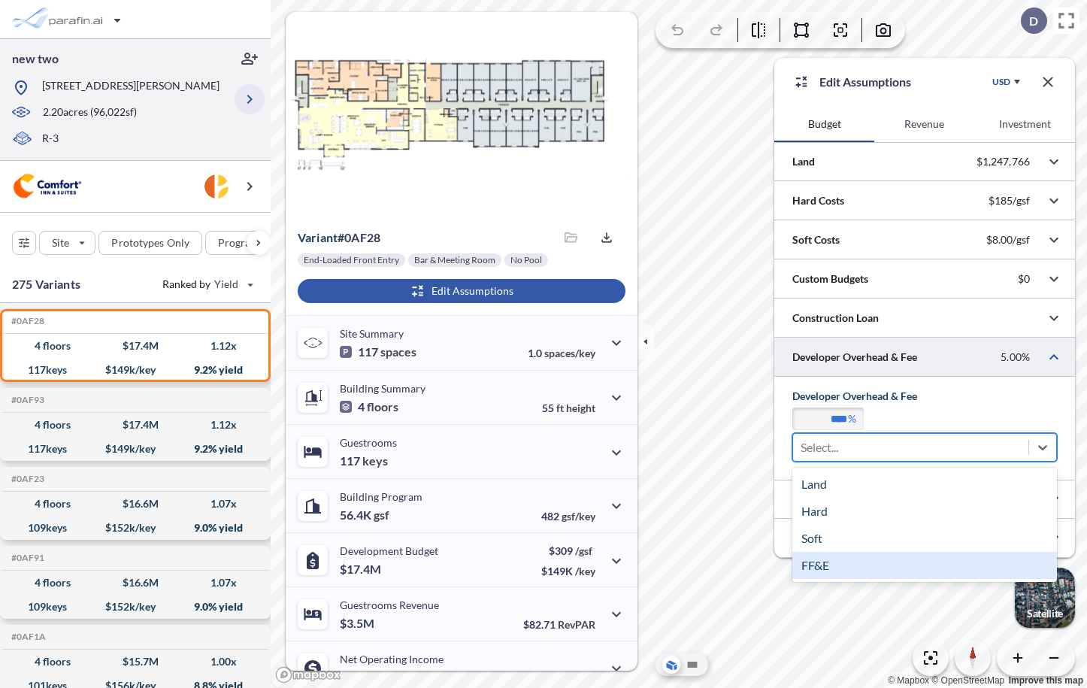
click at [247, 95] on icon "button" at bounding box center [250, 99] width 18 height 18
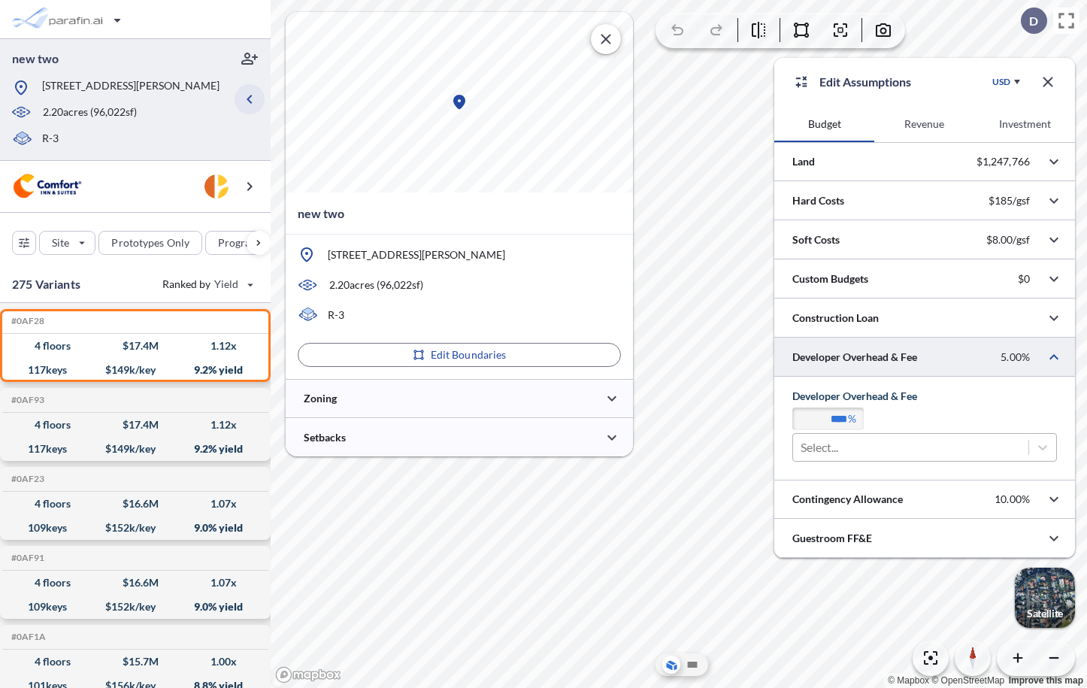
type input "*****"
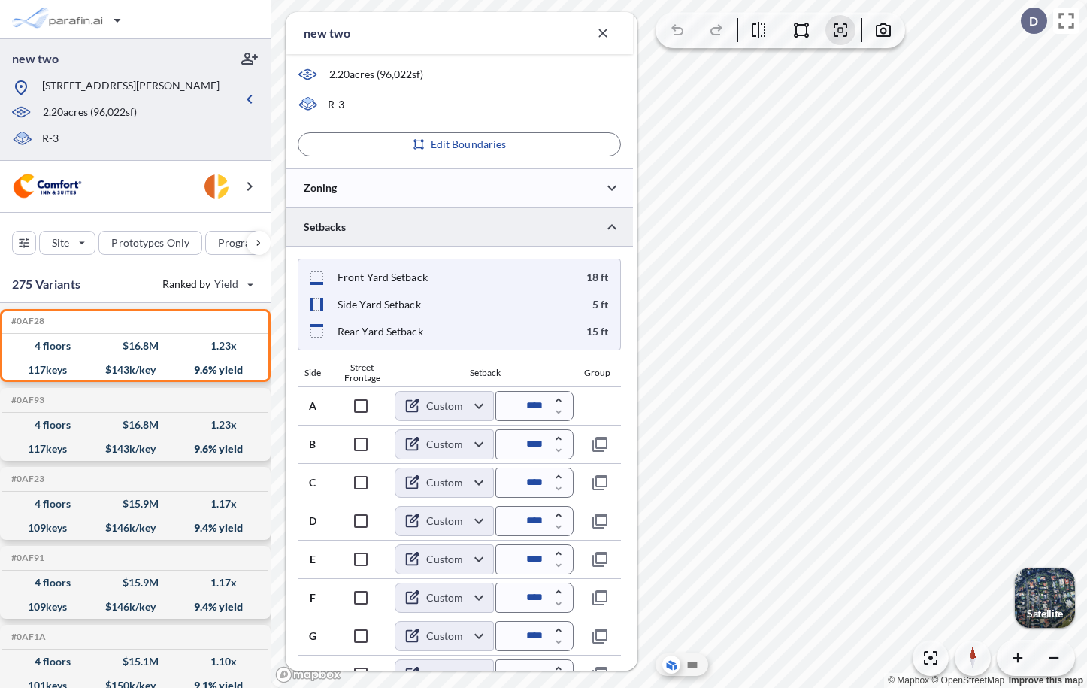
scroll to position [275, 0]
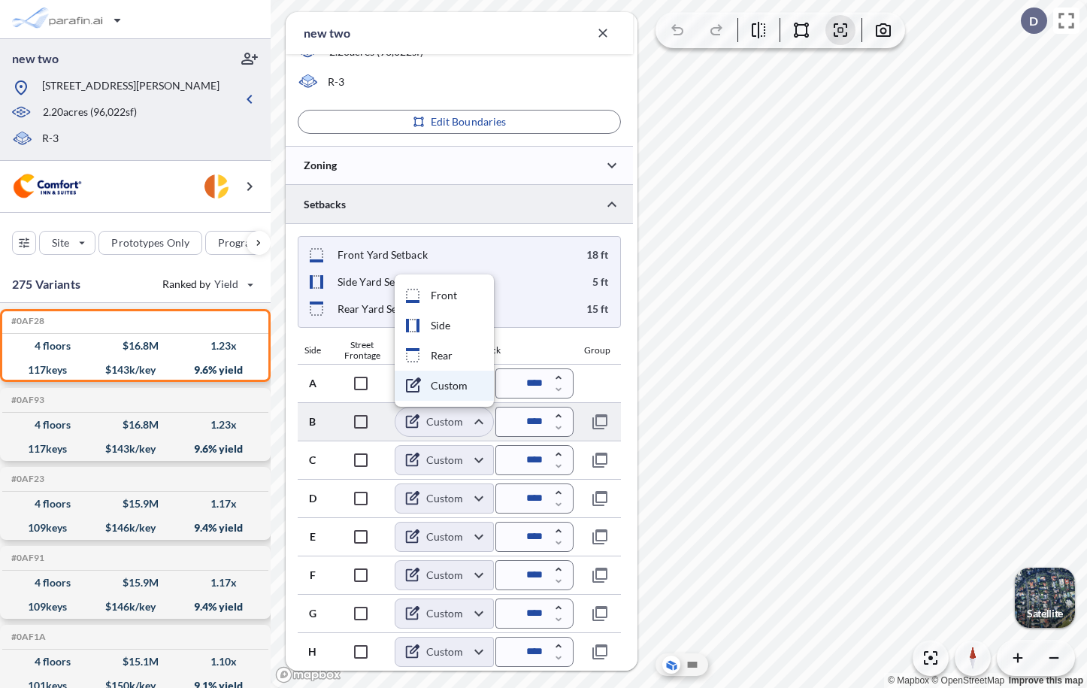
click at [462, 423] on body "new two [STREET_ADDRESS][PERSON_NAME] 2.20 acres ( 96,022 sf) R-3 Site Prototyp…" at bounding box center [543, 344] width 1087 height 688
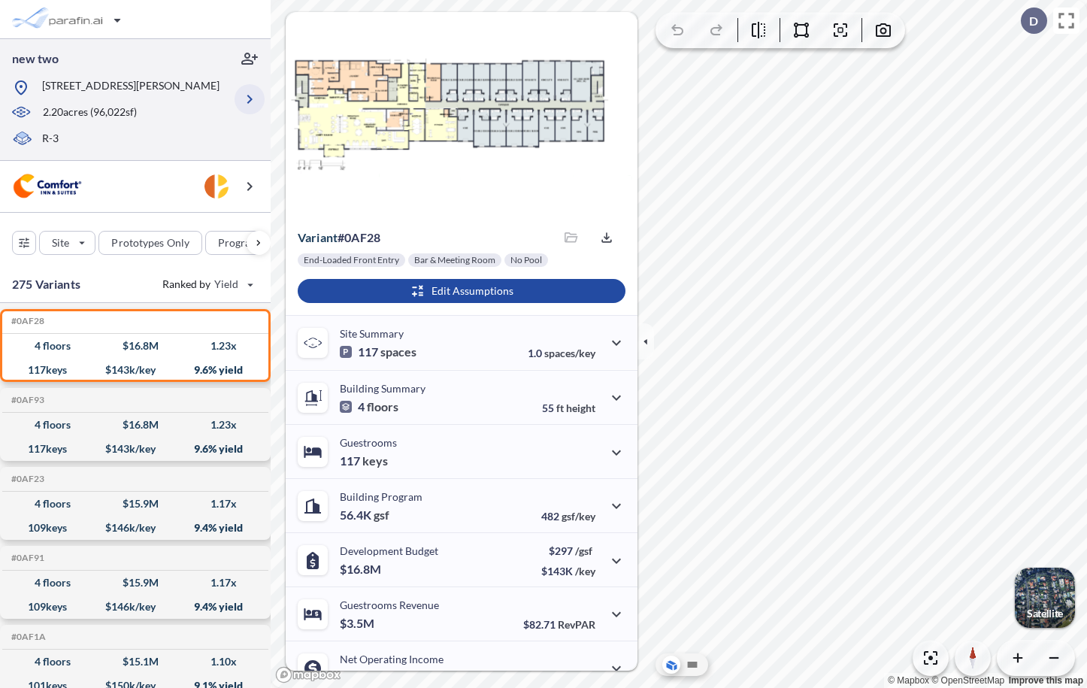
click at [253, 99] on icon "button" at bounding box center [250, 99] width 18 height 18
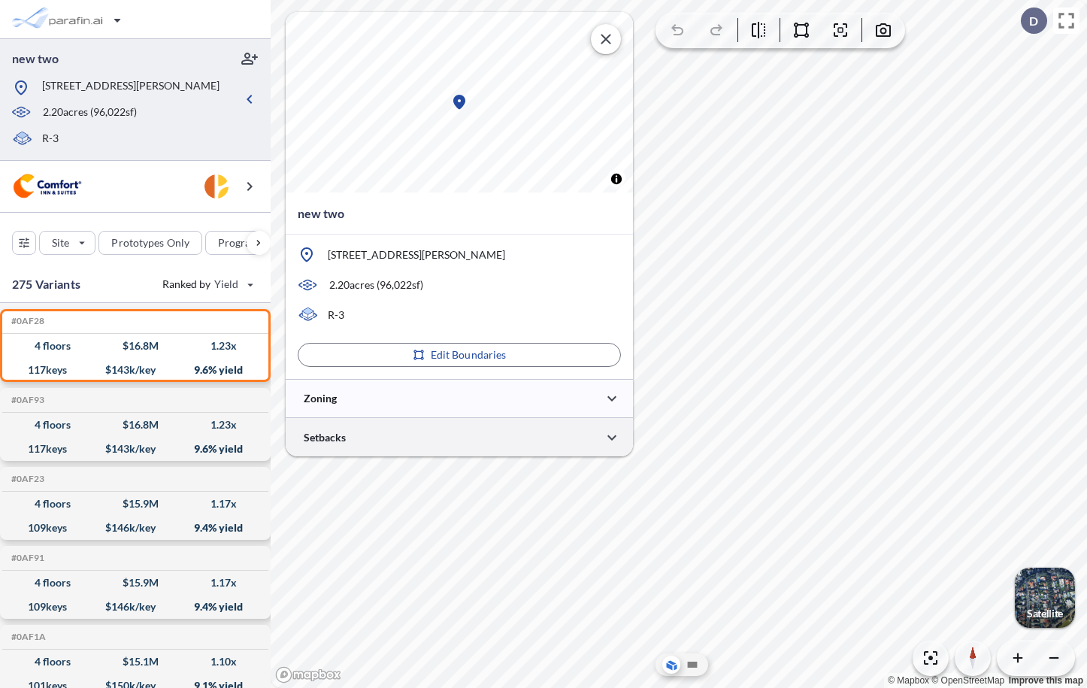
click at [361, 438] on div at bounding box center [459, 437] width 347 height 38
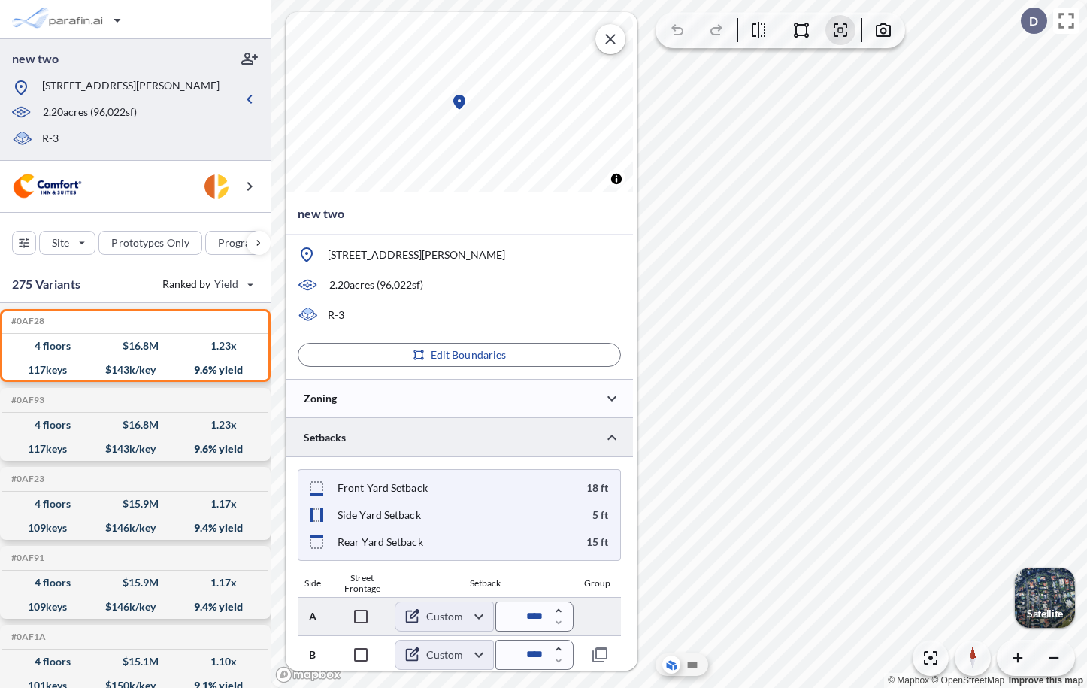
click at [398, 620] on body "new two [STREET_ADDRESS][PERSON_NAME] 2.20 acres ( 96,022 sf) R-3 Site Prototyp…" at bounding box center [543, 344] width 1087 height 688
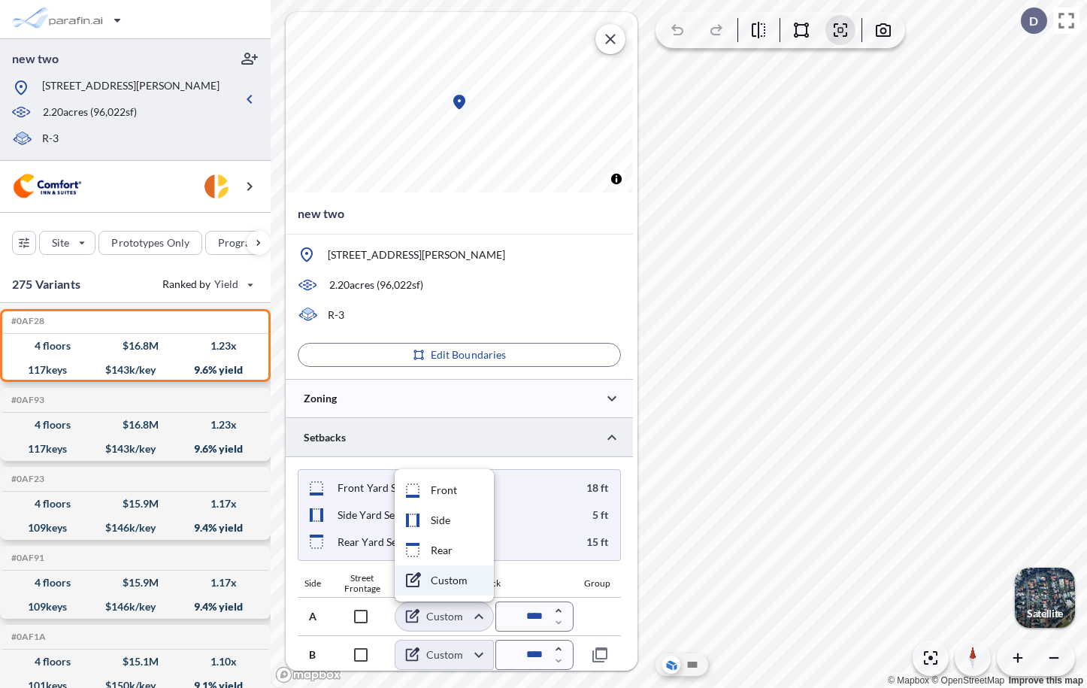
click at [512, 462] on div at bounding box center [543, 344] width 1087 height 688
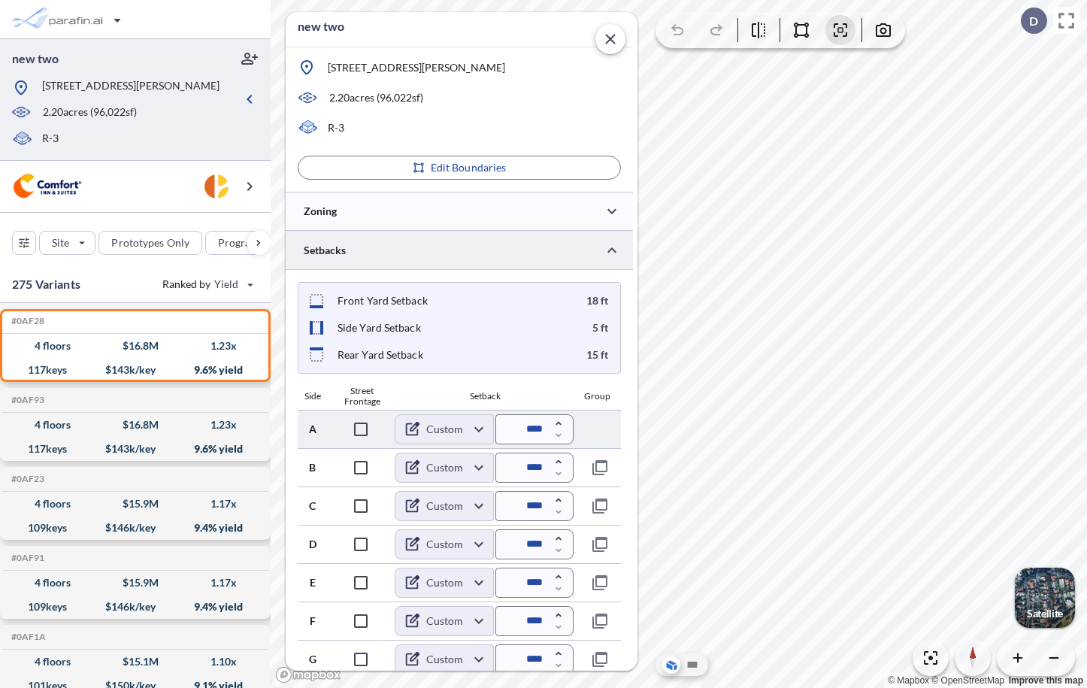
scroll to position [188, 0]
click at [377, 471] on div at bounding box center [361, 467] width 67 height 30
click at [593, 425] on div "A Custom ****** ​ ****" at bounding box center [459, 428] width 323 height 38
